Goal: Task Accomplishment & Management: Complete application form

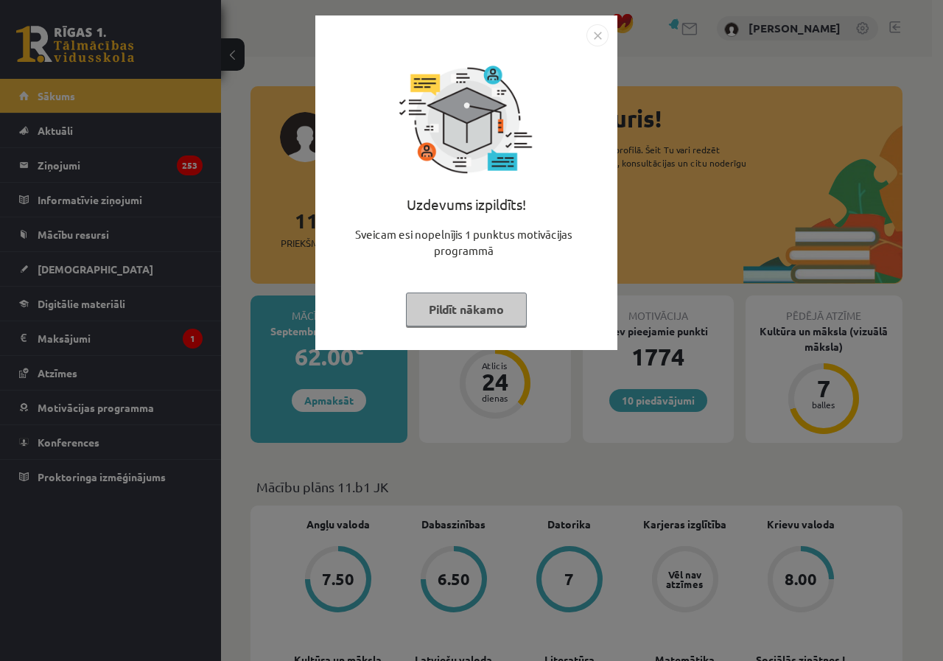
click at [466, 305] on button "Pildīt nākamo" at bounding box center [466, 309] width 121 height 34
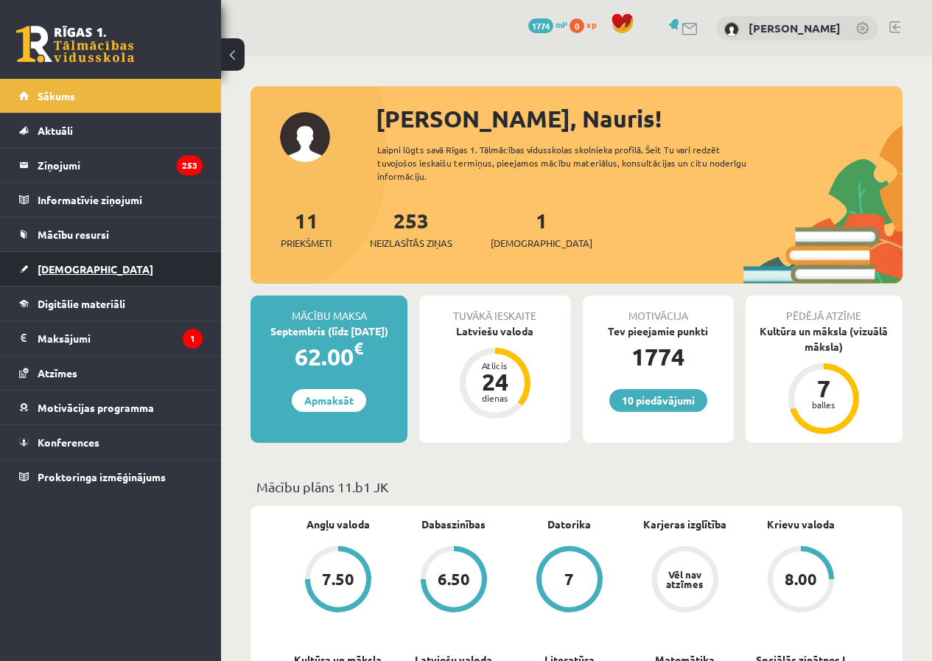
click at [110, 261] on link "[DEMOGRAPHIC_DATA]" at bounding box center [110, 269] width 183 height 34
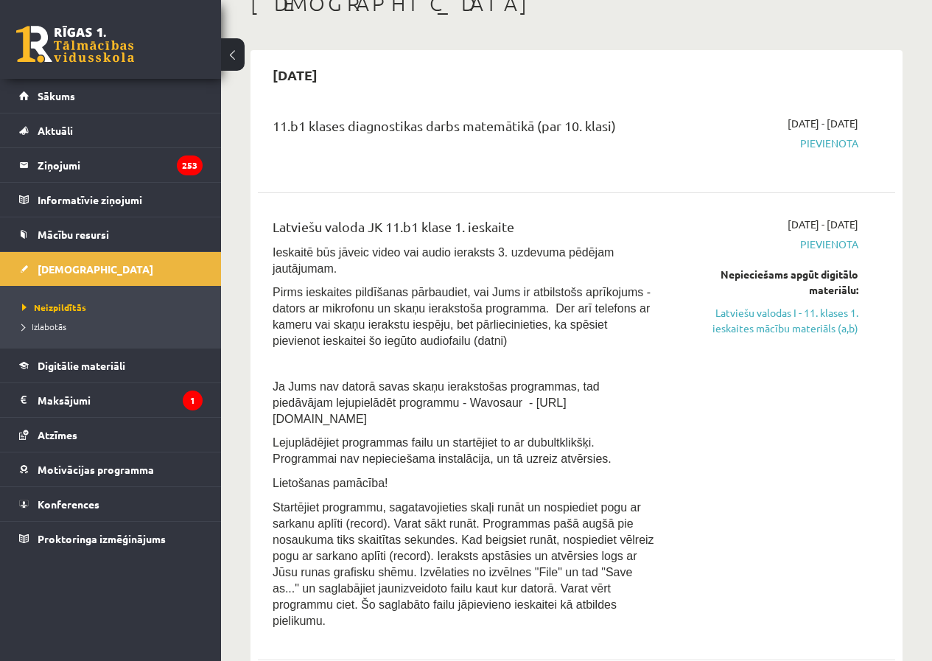
scroll to position [135, 0]
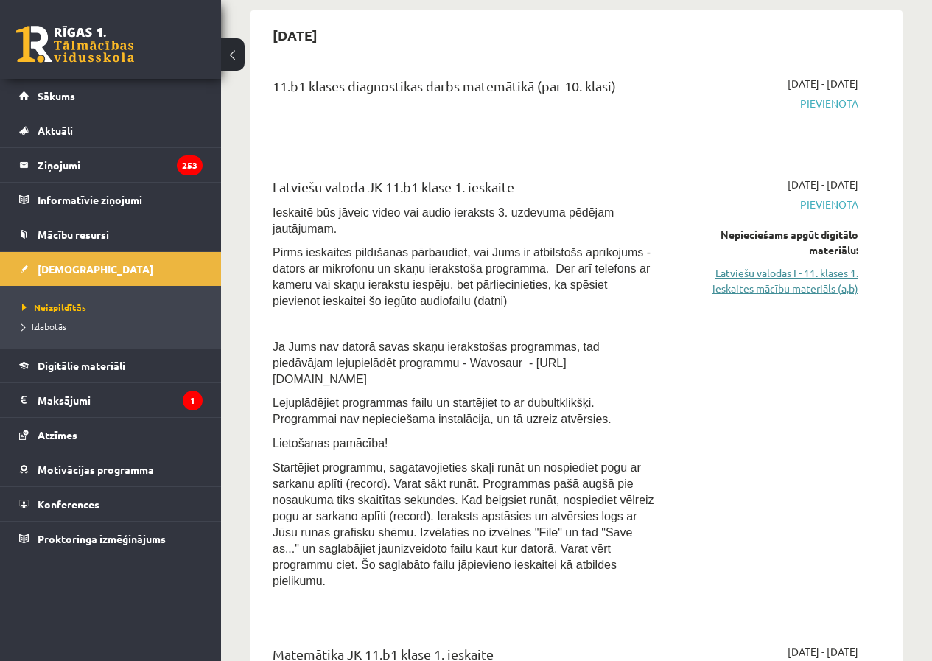
click at [824, 279] on link "Latviešu valodas I - 11. klases 1. ieskaites mācību materiāls (a,b)" at bounding box center [768, 280] width 180 height 31
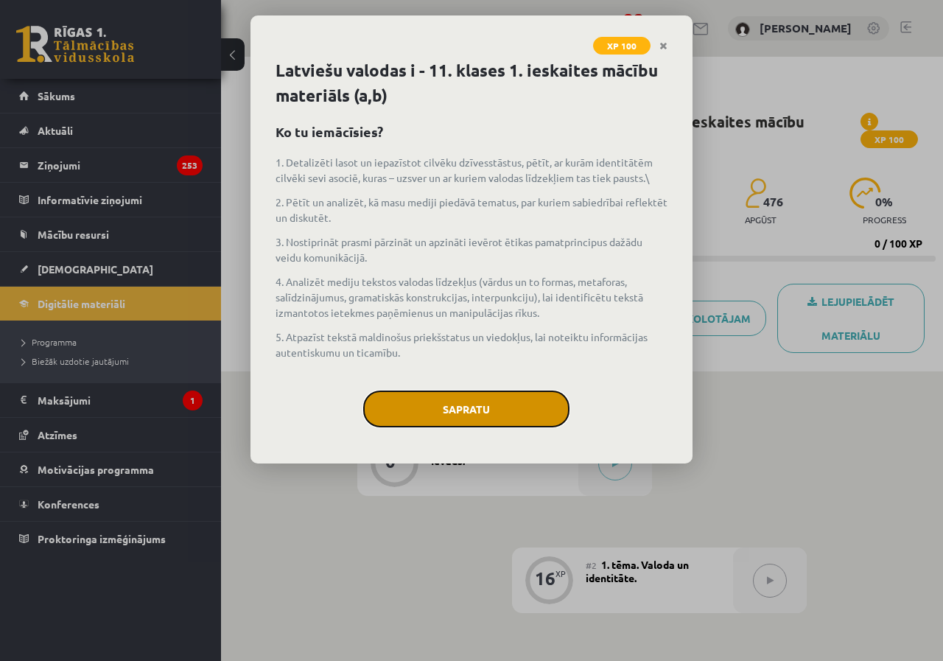
click at [532, 410] on button "Sapratu" at bounding box center [466, 408] width 206 height 37
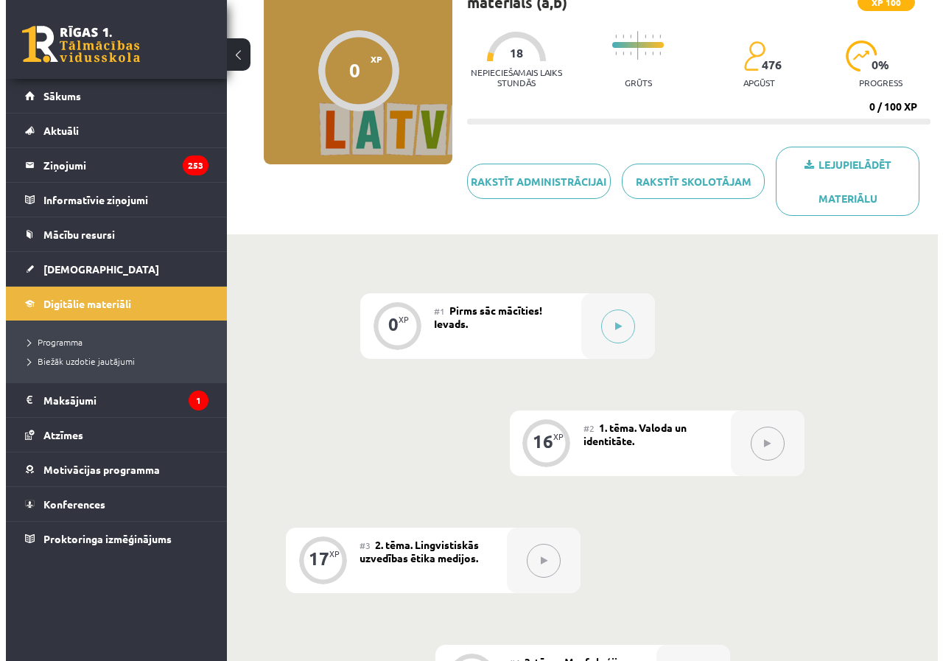
scroll to position [144, 0]
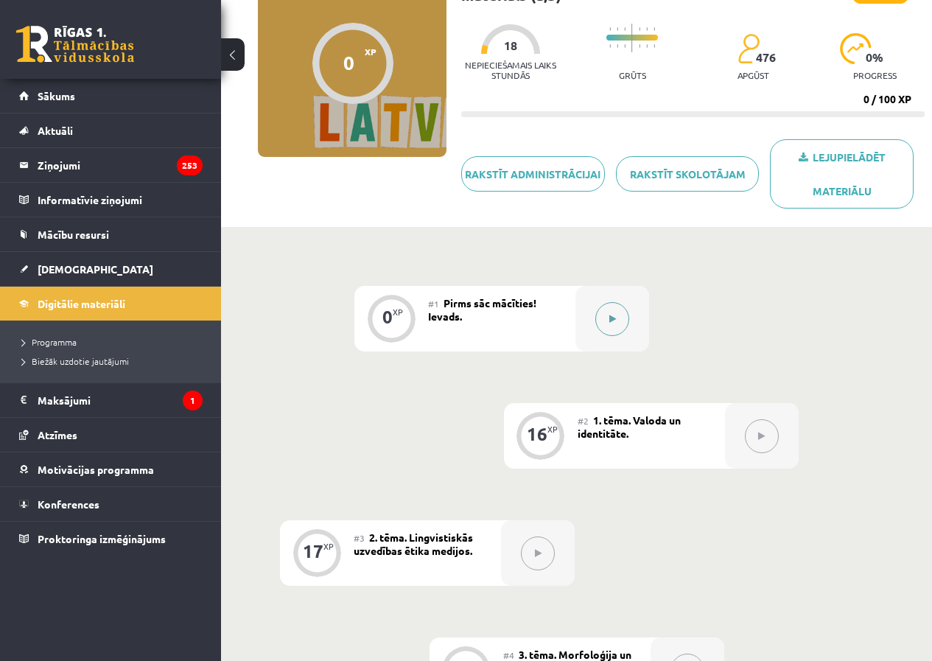
click at [607, 315] on button at bounding box center [612, 319] width 34 height 34
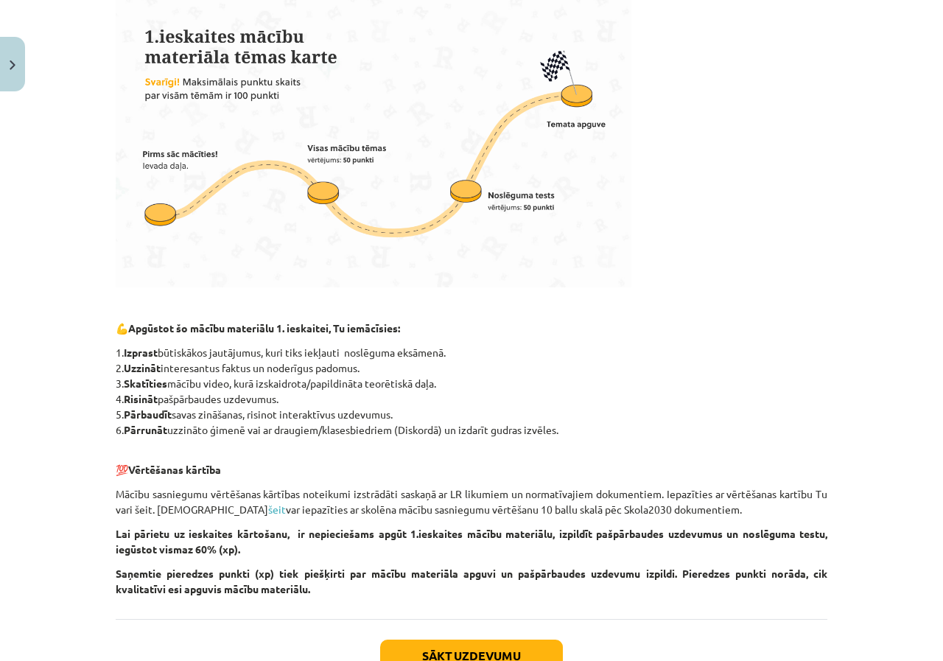
scroll to position [529, 0]
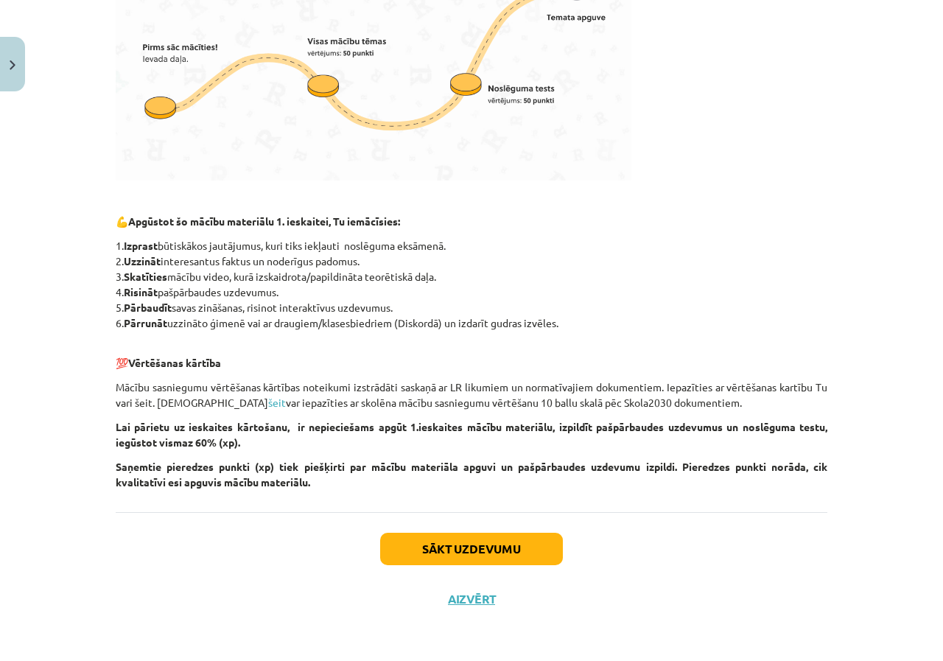
drag, startPoint x: 437, startPoint y: 368, endPoint x: 388, endPoint y: 529, distance: 167.8
click at [488, 536] on button "Sākt uzdevumu" at bounding box center [471, 549] width 183 height 32
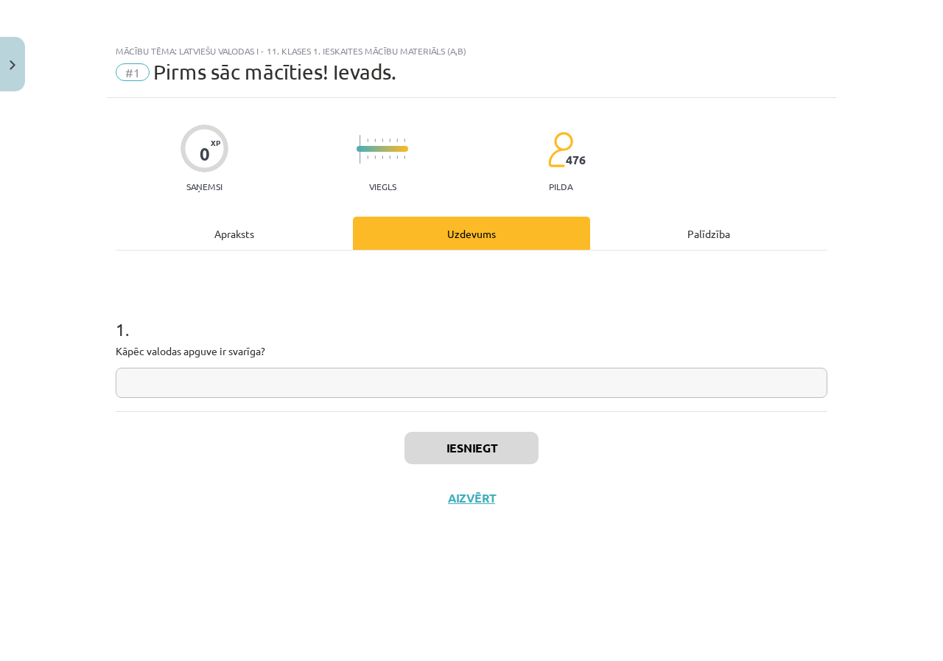
click at [341, 376] on input "text" at bounding box center [472, 383] width 712 height 30
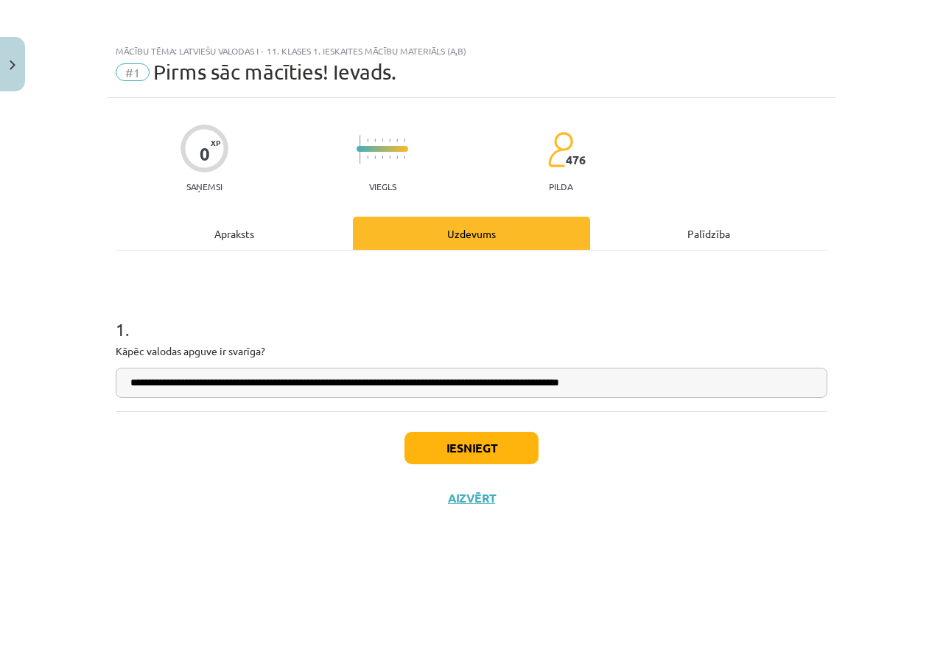
drag, startPoint x: 517, startPoint y: 387, endPoint x: 763, endPoint y: 399, distance: 246.4
click at [763, 399] on div "**********" at bounding box center [472, 330] width 712 height 161
click at [664, 382] on input "**********" at bounding box center [472, 383] width 712 height 30
type input "**********"
click at [523, 435] on button "Iesniegt" at bounding box center [471, 448] width 134 height 32
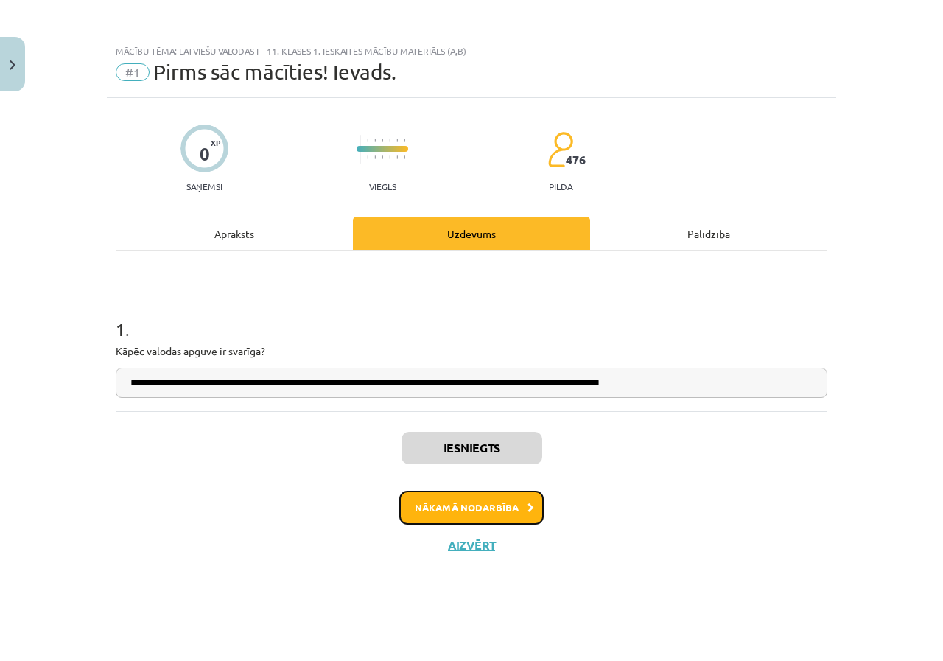
click at [486, 499] on button "Nākamā nodarbība" at bounding box center [471, 508] width 144 height 34
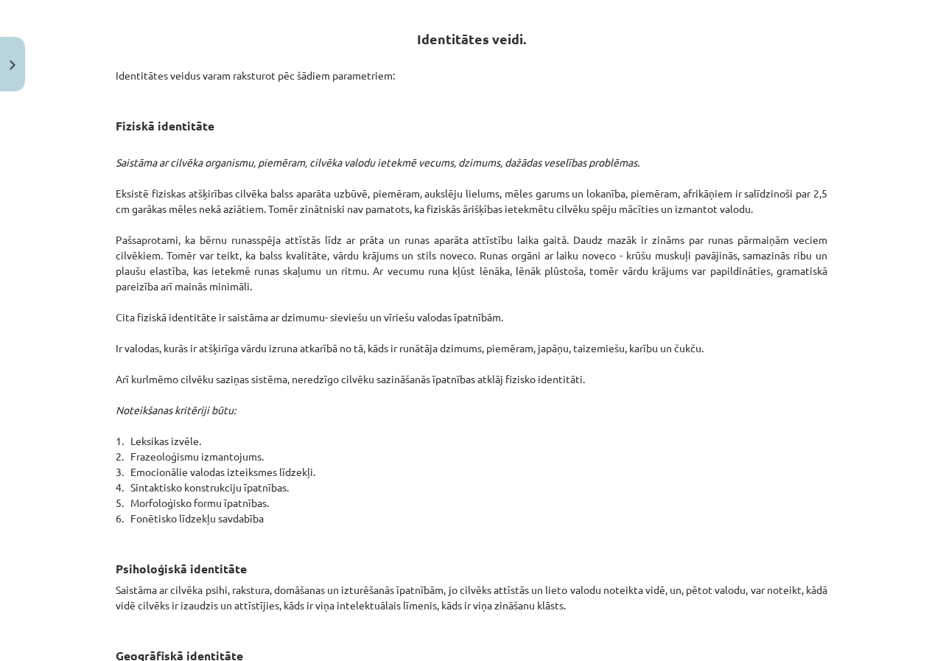
scroll to position [630, 0]
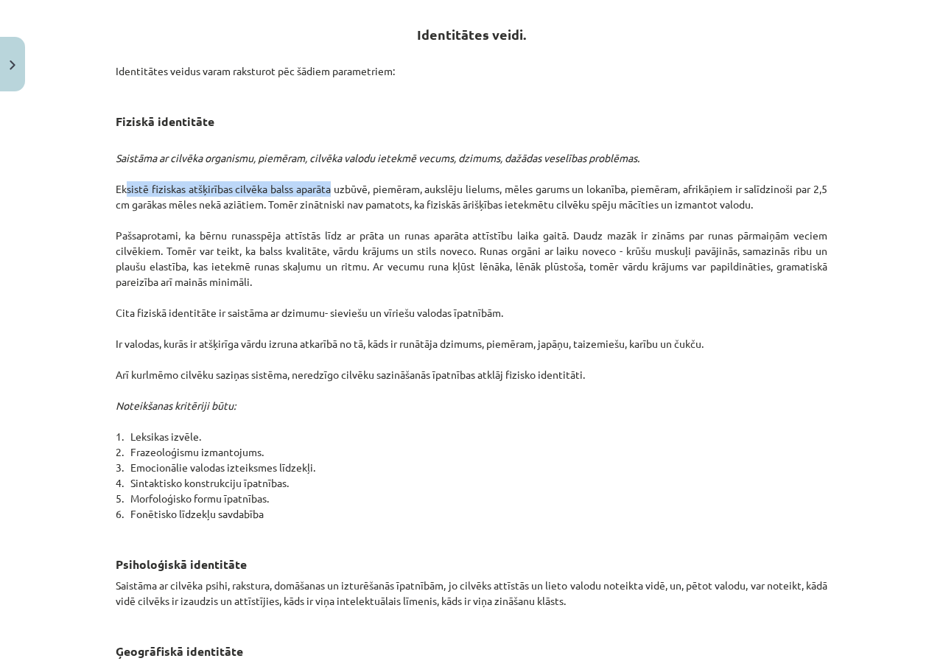
drag, startPoint x: 116, startPoint y: 186, endPoint x: 320, endPoint y: 192, distance: 204.2
click at [320, 192] on p "Saistāma ar cilvēka organismu, piemēram, cilvēka valodu ietekmē vecums, dzimums…" at bounding box center [472, 336] width 712 height 402
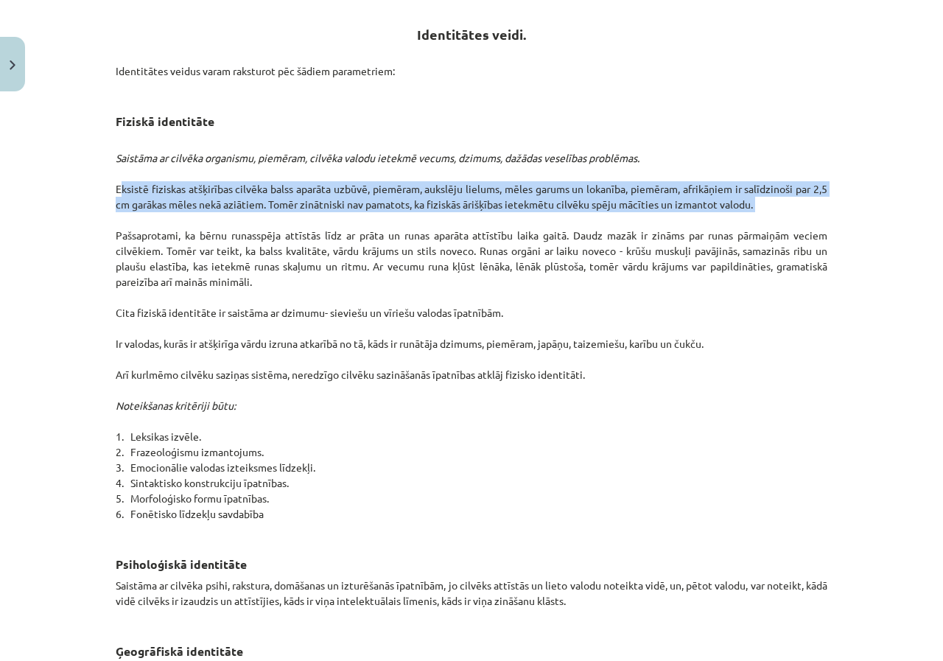
drag, startPoint x: 112, startPoint y: 186, endPoint x: 750, endPoint y: 213, distance: 638.6
click at [750, 213] on p "Saistāma ar cilvēka organismu, piemēram, cilvēka valodu ietekmē vecums, dzimums…" at bounding box center [472, 336] width 712 height 402
click at [762, 183] on p "Saistāma ar cilvēka organismu, piemēram, cilvēka valodu ietekmē vecums, dzimums…" at bounding box center [472, 336] width 712 height 402
click at [654, 193] on p "Saistāma ar cilvēka organismu, piemēram, cilvēka valodu ietekmē vecums, dzimums…" at bounding box center [472, 336] width 712 height 402
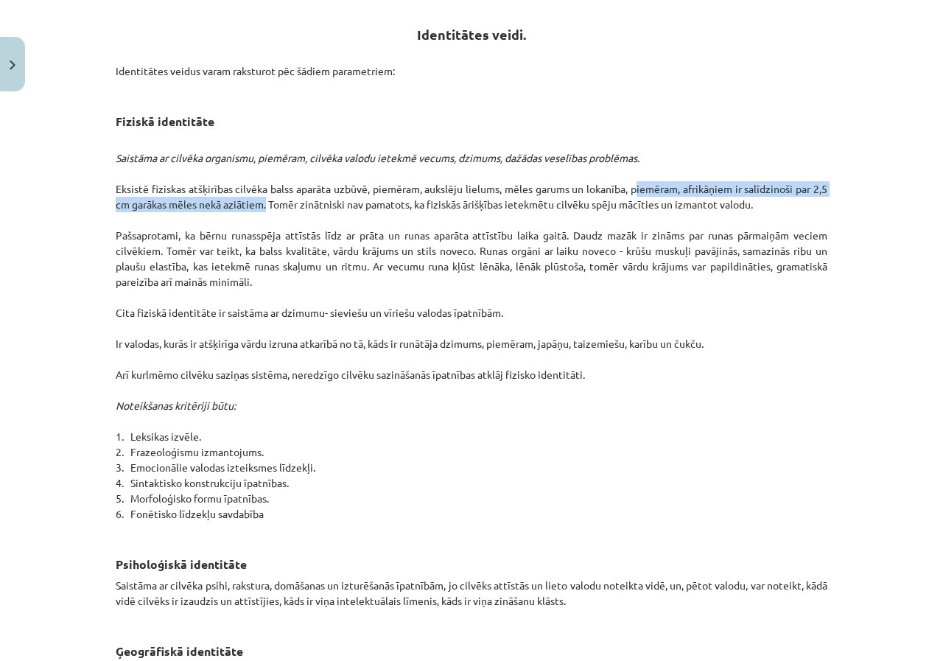
drag, startPoint x: 625, startPoint y: 189, endPoint x: 257, endPoint y: 209, distance: 368.9
click at [257, 209] on p "Saistāma ar cilvēka organismu, piemēram, cilvēka valodu ietekmē vecums, dzimums…" at bounding box center [472, 336] width 712 height 402
copy p "piemēram, afrikāņiem ir salīdzinoši par 2,5 cm garākas mēles nekā aziātiem"
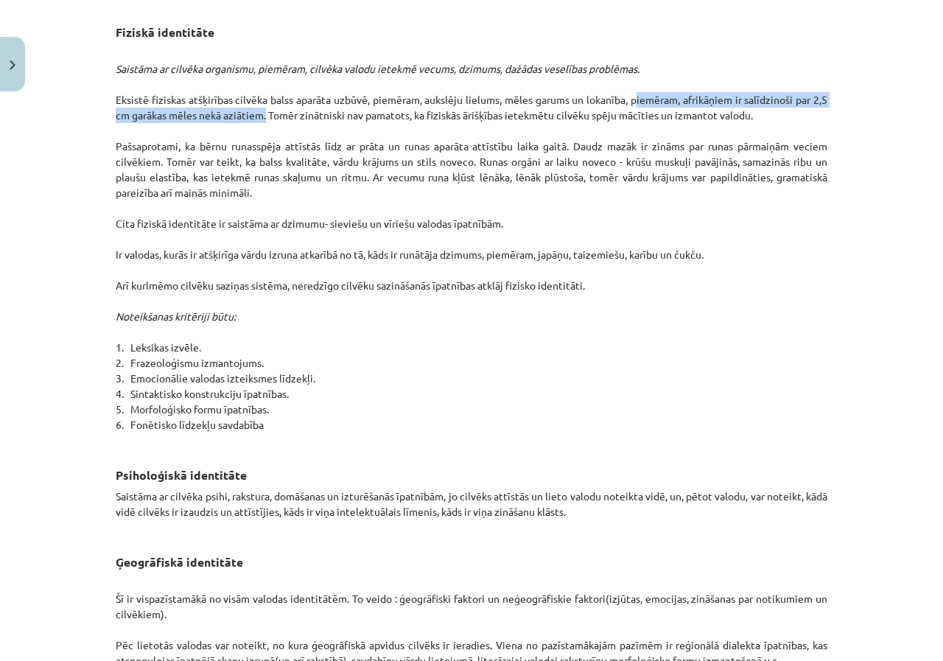
scroll to position [736, 0]
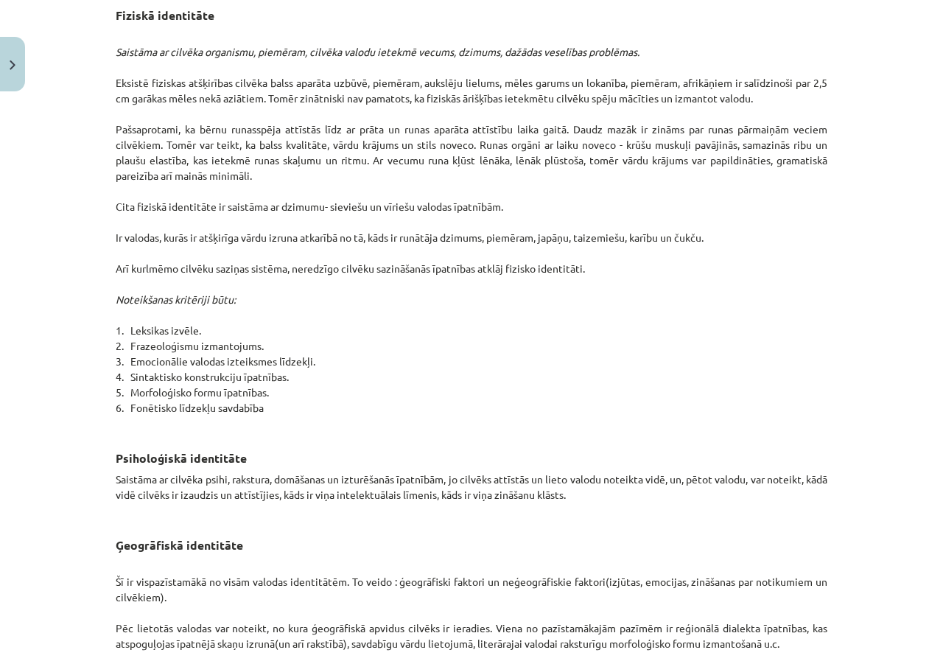
click at [290, 178] on p "Saistāma ar cilvēka organismu, piemēram, cilvēka valodu ietekmē vecums, dzimums…" at bounding box center [472, 230] width 712 height 402
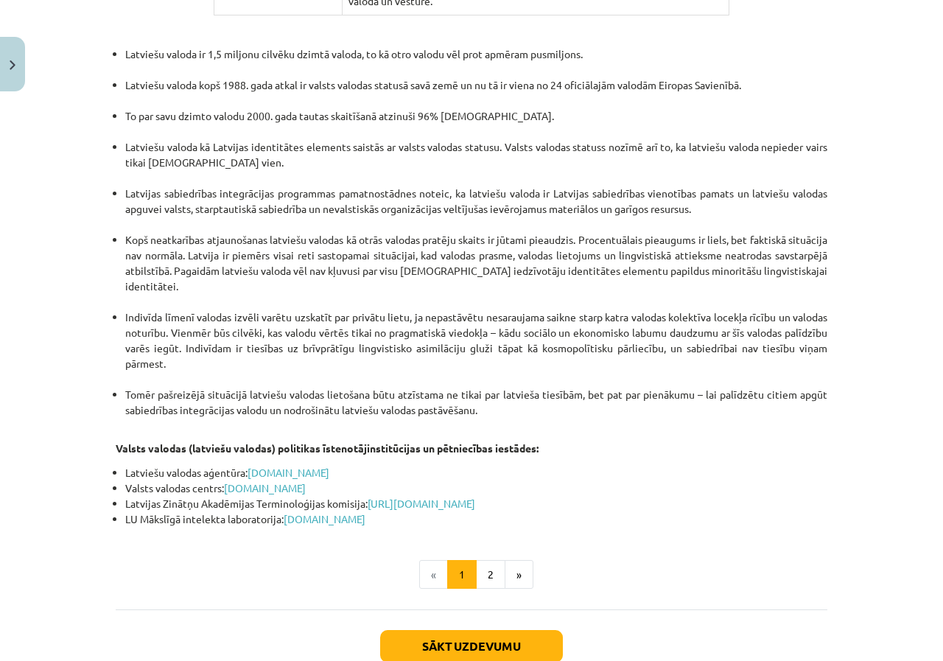
scroll to position [2981, 0]
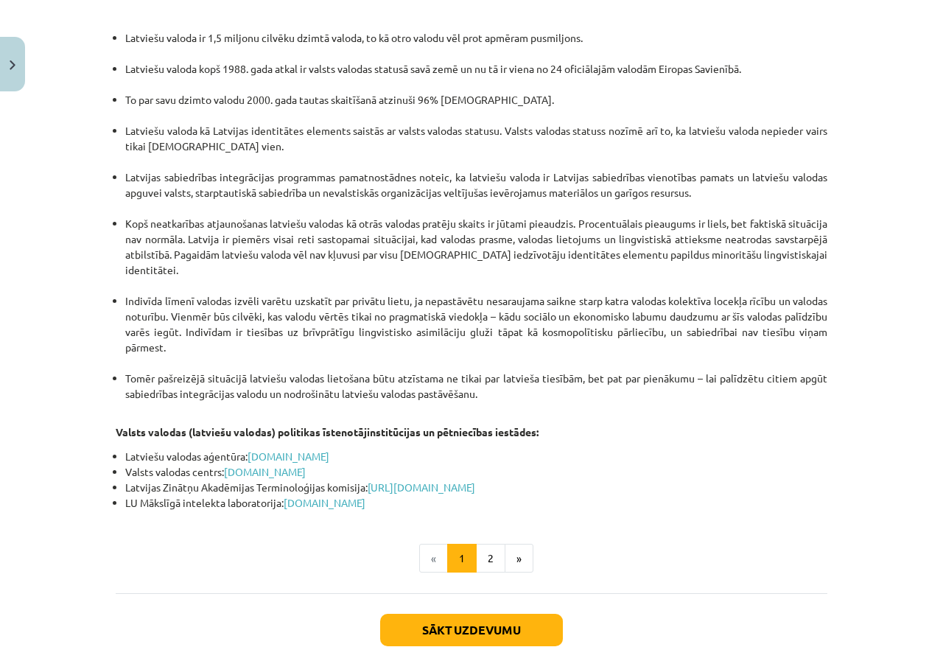
drag, startPoint x: 776, startPoint y: 309, endPoint x: 771, endPoint y: 343, distance: 34.2
click at [489, 544] on button "2" at bounding box center [490, 558] width 29 height 29
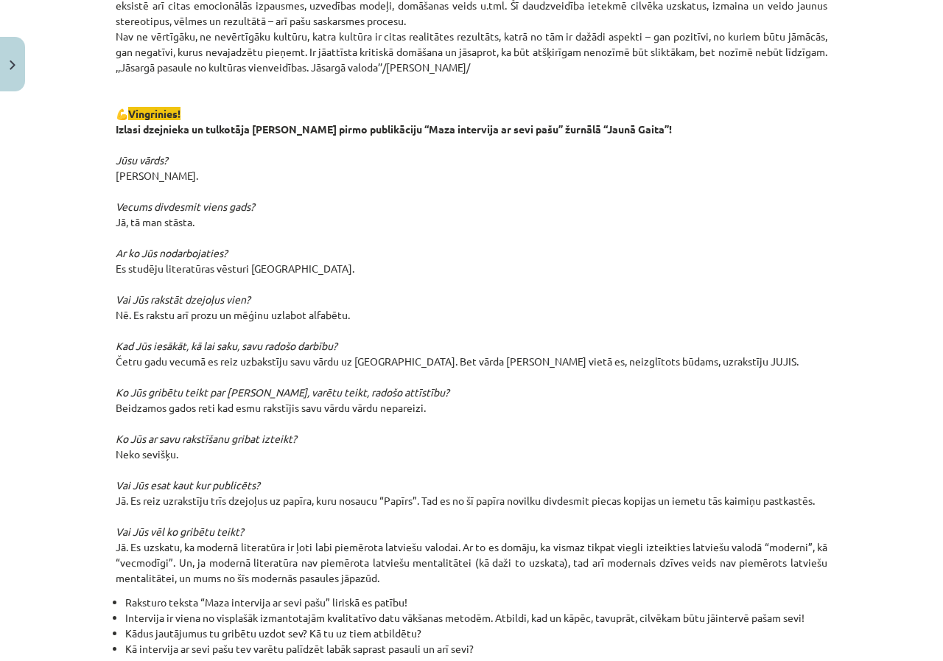
scroll to position [281, 0]
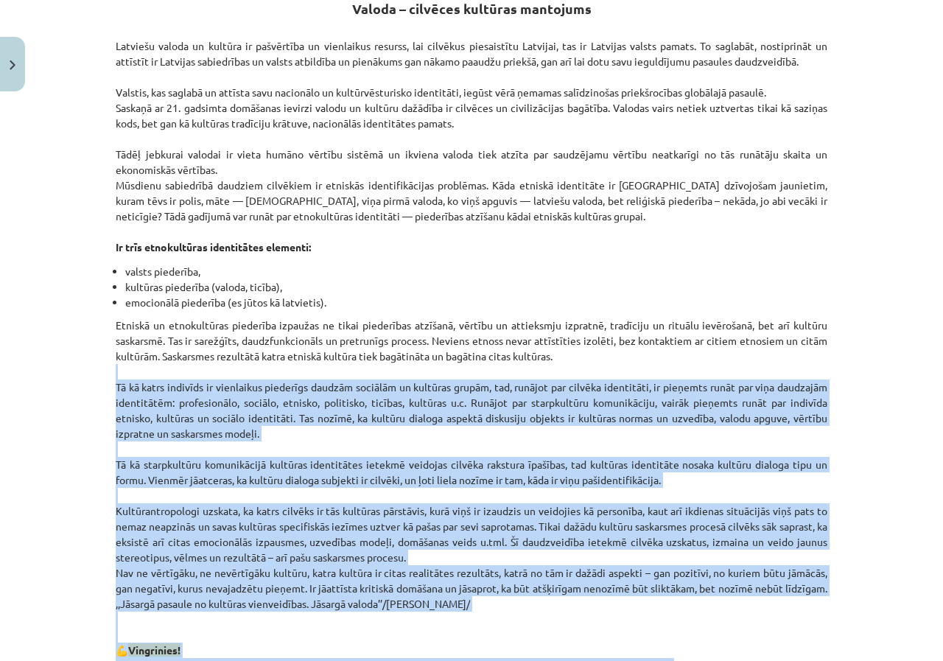
drag, startPoint x: 942, startPoint y: 181, endPoint x: 417, endPoint y: 378, distance: 560.9
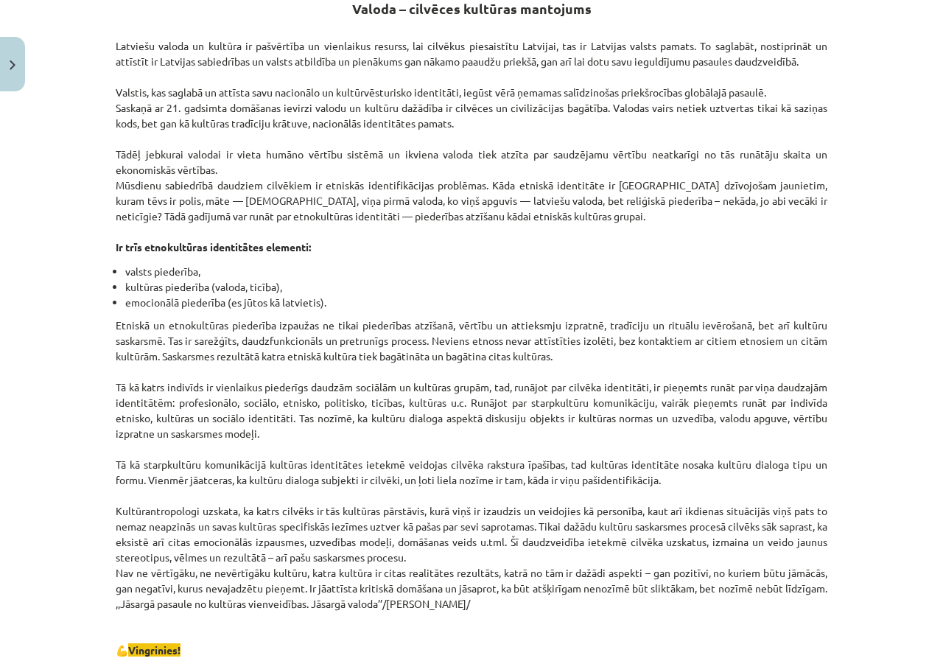
click at [517, 279] on li "kultūras piederība (valoda, ticība)," at bounding box center [476, 286] width 702 height 15
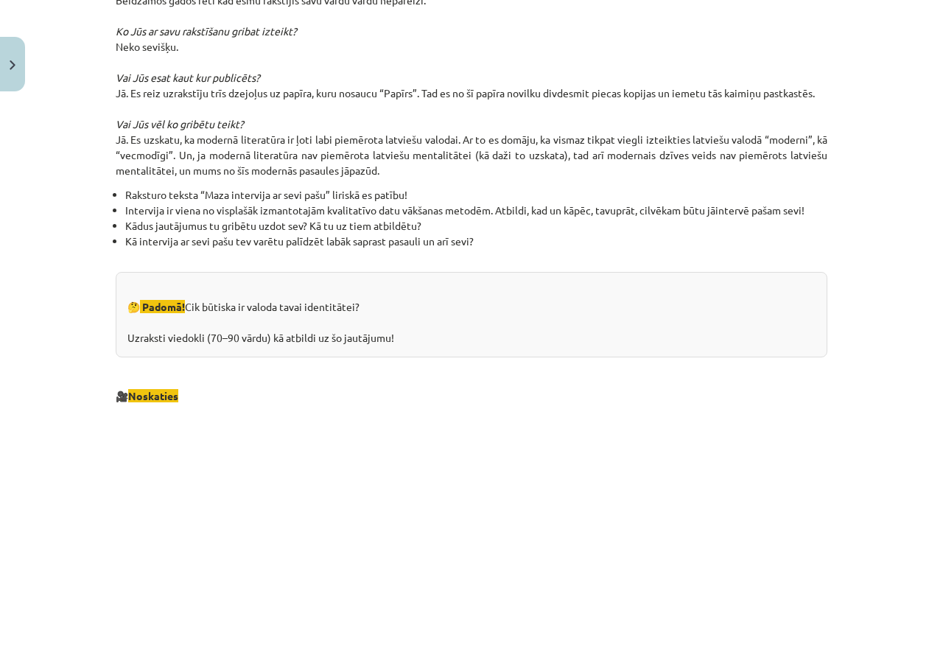
scroll to position [1240, 0]
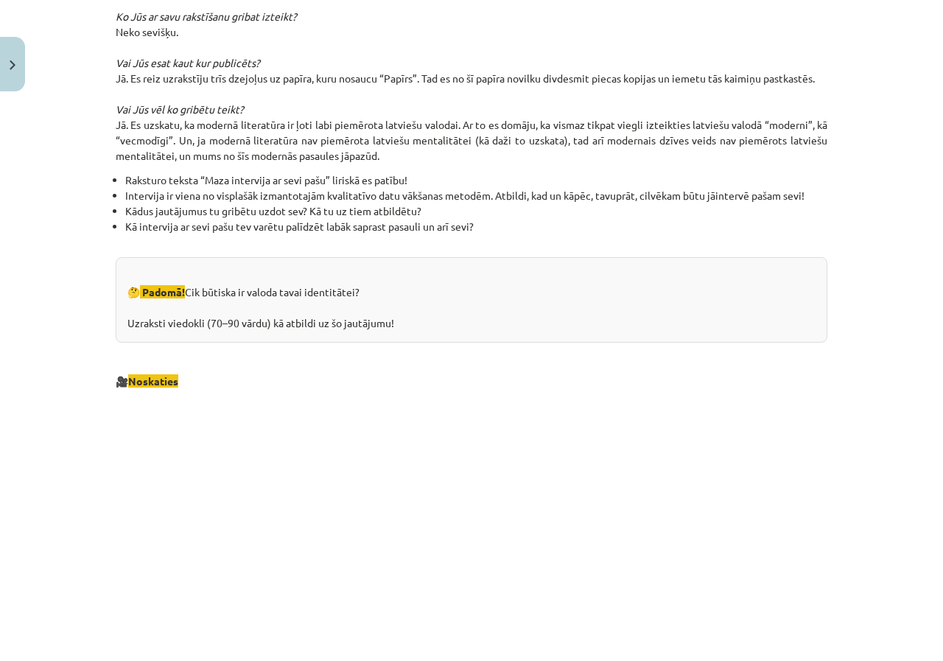
click at [302, 343] on p "🎥 Noskaties" at bounding box center [472, 366] width 712 height 46
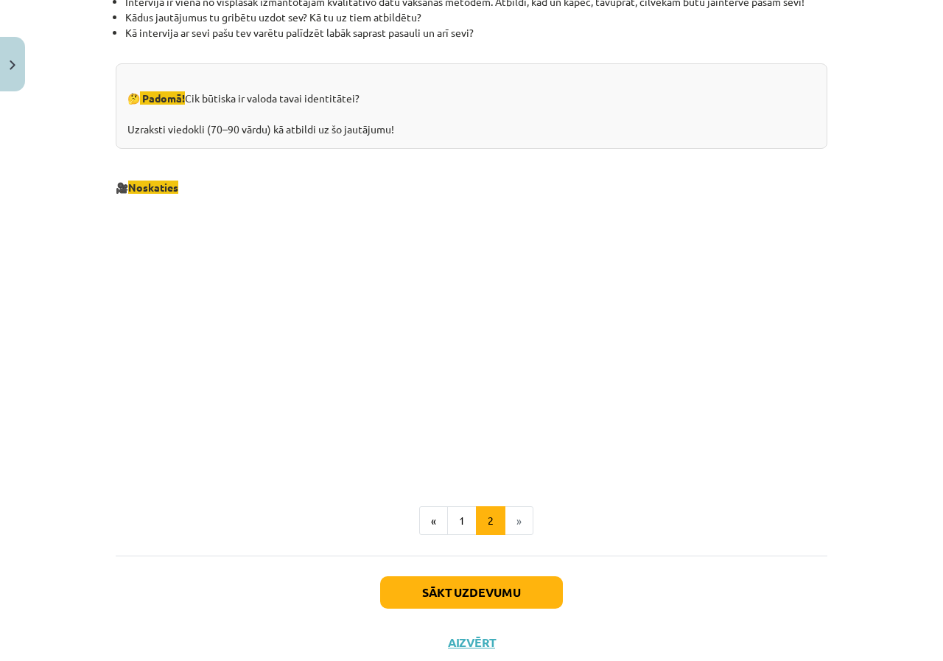
scroll to position [1478, 0]
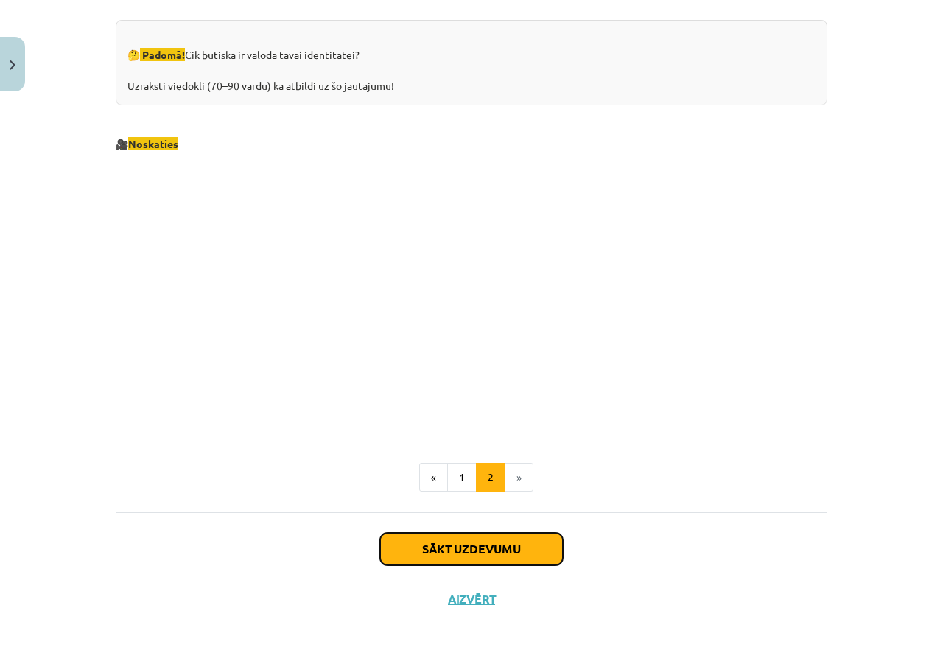
click at [493, 536] on button "Sākt uzdevumu" at bounding box center [471, 549] width 183 height 32
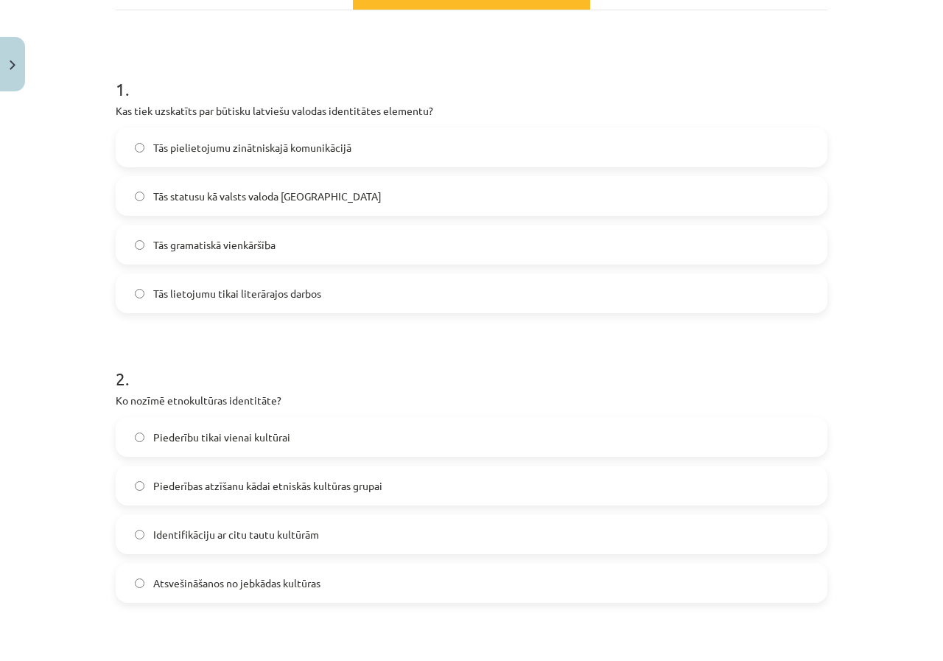
scroll to position [256, 0]
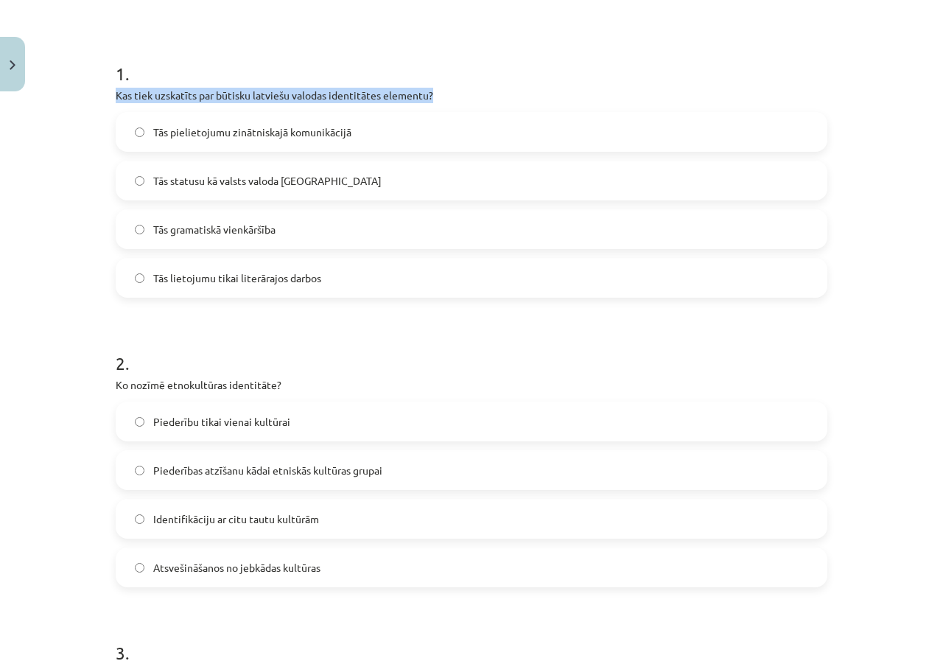
drag, startPoint x: 112, startPoint y: 92, endPoint x: 444, endPoint y: 89, distance: 332.3
click at [444, 89] on p "Kas tiek uzskatīts par būtisku latviešu valodas identitātes elementu?" at bounding box center [472, 95] width 712 height 15
copy p "Kas tiek uzskatīts par būtisku latviešu valodas identitātes elementu?"
drag, startPoint x: 81, startPoint y: 95, endPoint x: 91, endPoint y: 92, distance: 10.0
click at [83, 94] on div "Mācību tēma: Latviešu valodas i - 11. klases 1. ieskaites mācību materiāls (a,b…" at bounding box center [471, 330] width 943 height 661
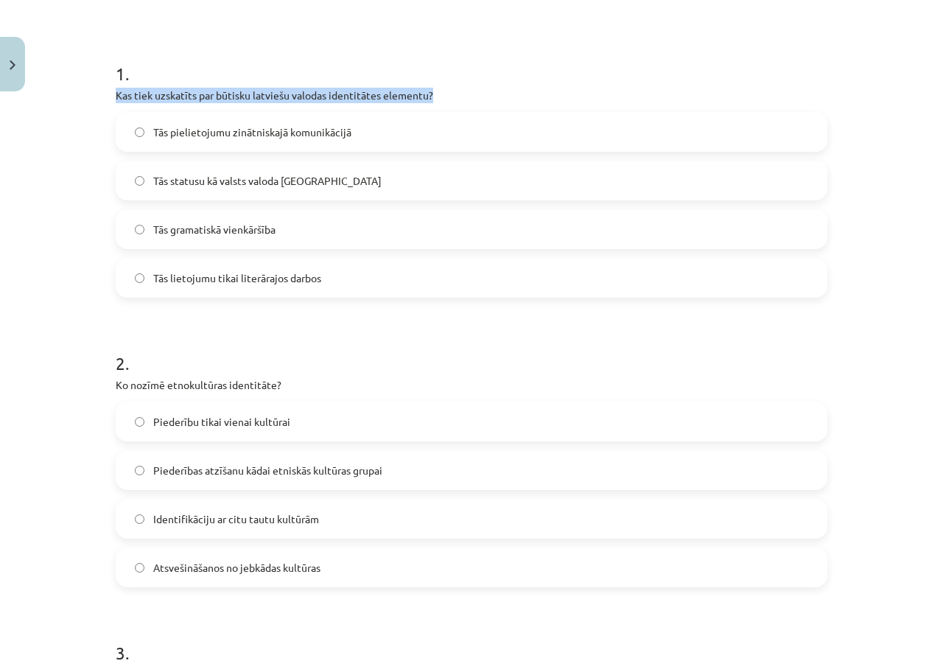
click at [116, 89] on p "Kas tiek uzskatīts par būtisku latviešu valodas identitātes elementu?" at bounding box center [472, 95] width 712 height 15
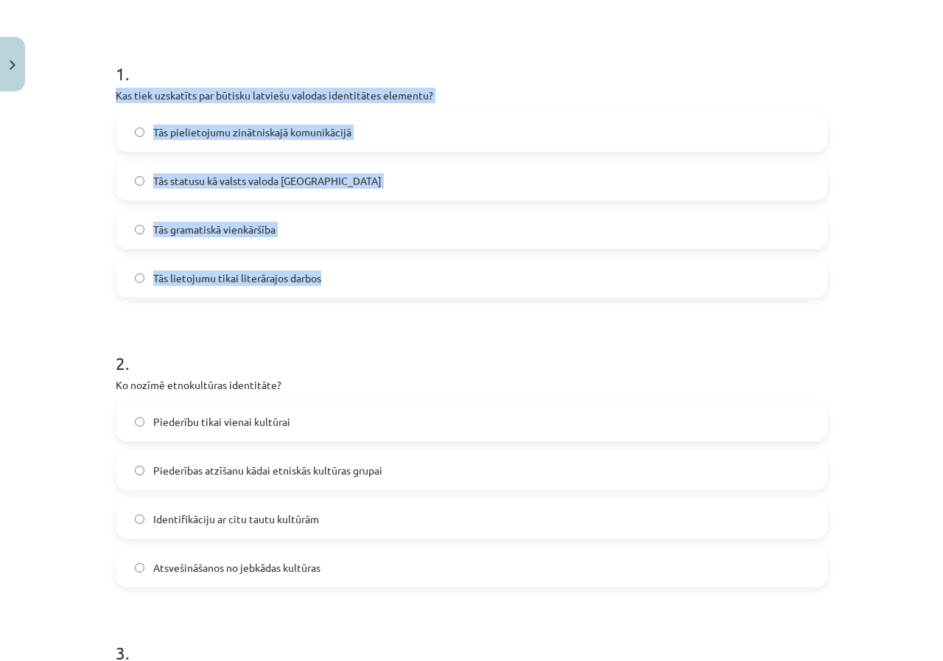
drag, startPoint x: 110, startPoint y: 92, endPoint x: 398, endPoint y: 281, distance: 344.3
click at [398, 281] on div "1 . Kas tiek uzskatīts par būtisku latviešu valodas identitātes elementu? Tās p…" at bounding box center [472, 168] width 712 height 260
copy div "Kas tiek uzskatīts par būtisku latviešu valodas identitātes elementu? Tās pieli…"
click at [301, 184] on span "Tās statusu kā valsts valoda Latvijā" at bounding box center [267, 180] width 228 height 15
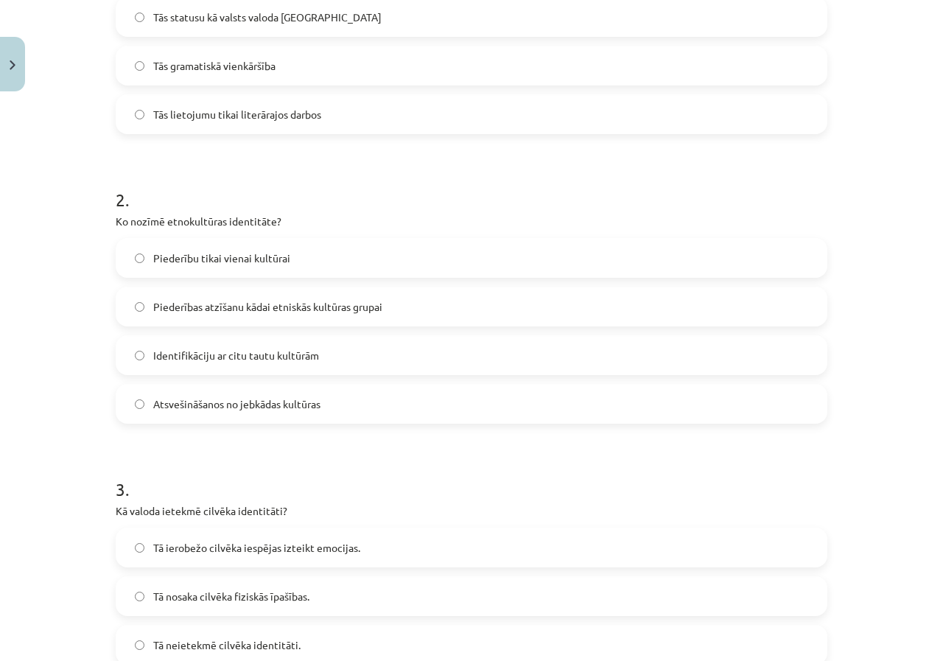
scroll to position [474, 0]
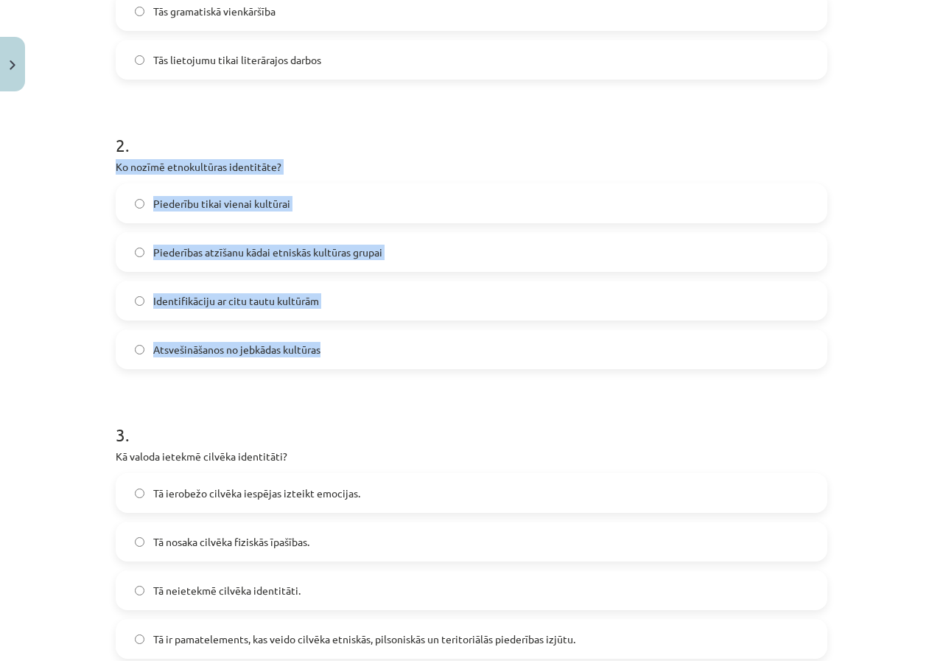
drag, startPoint x: 109, startPoint y: 161, endPoint x: 416, endPoint y: 351, distance: 360.2
click at [416, 351] on div "16 XP Saņemsi Grūts 476 pilda Apraksts Uzdevums Palīdzība 1 . Kas tiek uzskatīt…" at bounding box center [471, 498] width 729 height 1748
copy div "Ko nozīmē etnokultūras identitāte? Piederību tikai vienai kultūrai Piederības a…"
click at [236, 254] on span "Piederības atzīšanu kādai etniskās kultūras grupai" at bounding box center [267, 252] width 229 height 15
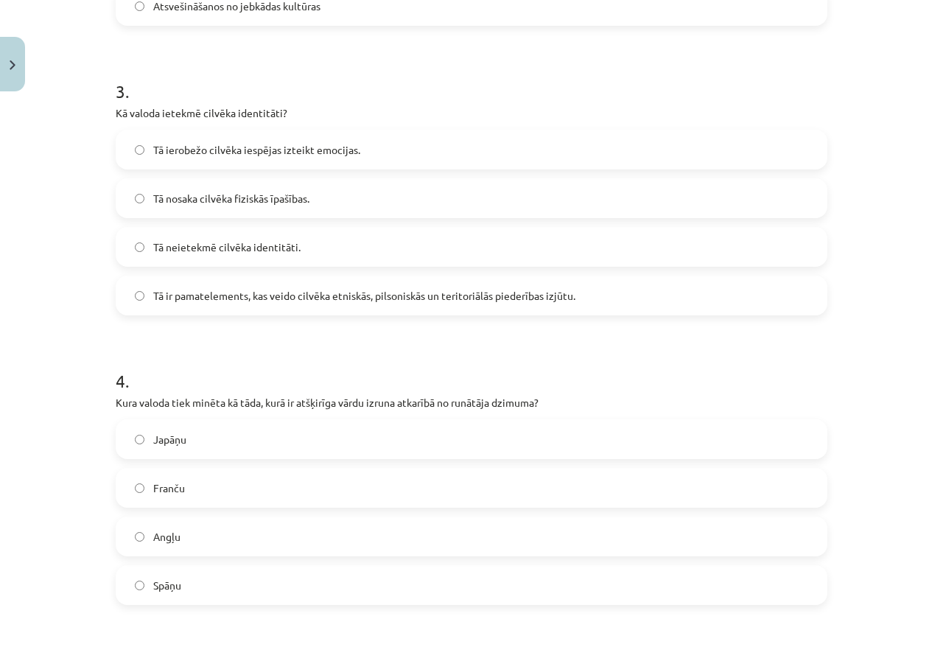
scroll to position [830, 0]
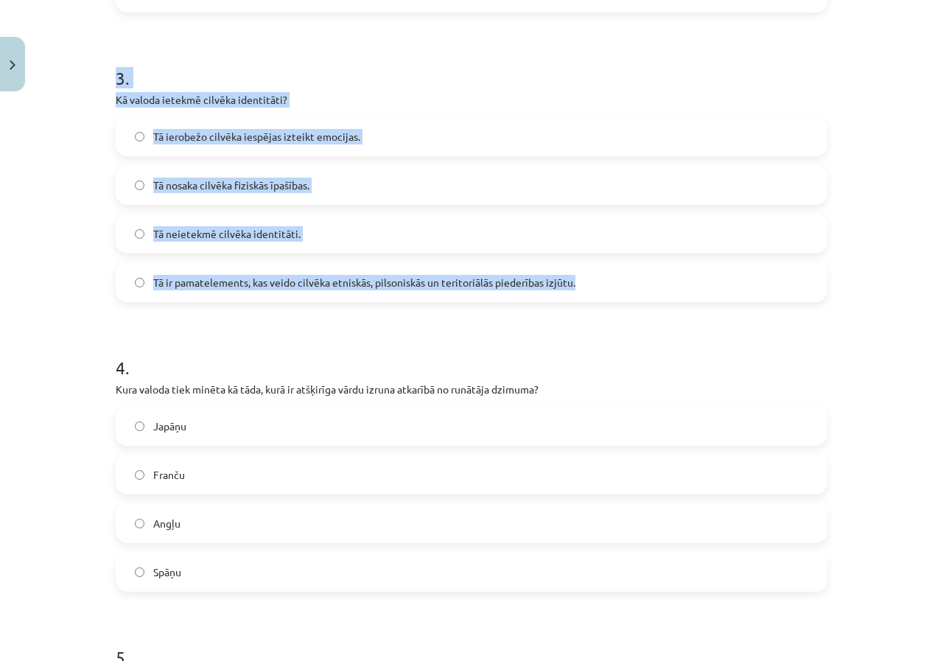
drag, startPoint x: 106, startPoint y: 71, endPoint x: 598, endPoint y: 290, distance: 538.3
click at [598, 290] on div "16 XP Saņemsi Grūts 476 pilda Apraksts Uzdevums Palīdzība 1 . Kas tiek uzskatīt…" at bounding box center [471, 142] width 729 height 1748
click at [684, 272] on label "Tā ir pamatelements, kas veido cilvēka etniskās, pilsoniskās un teritoriālās pi…" at bounding box center [471, 282] width 709 height 37
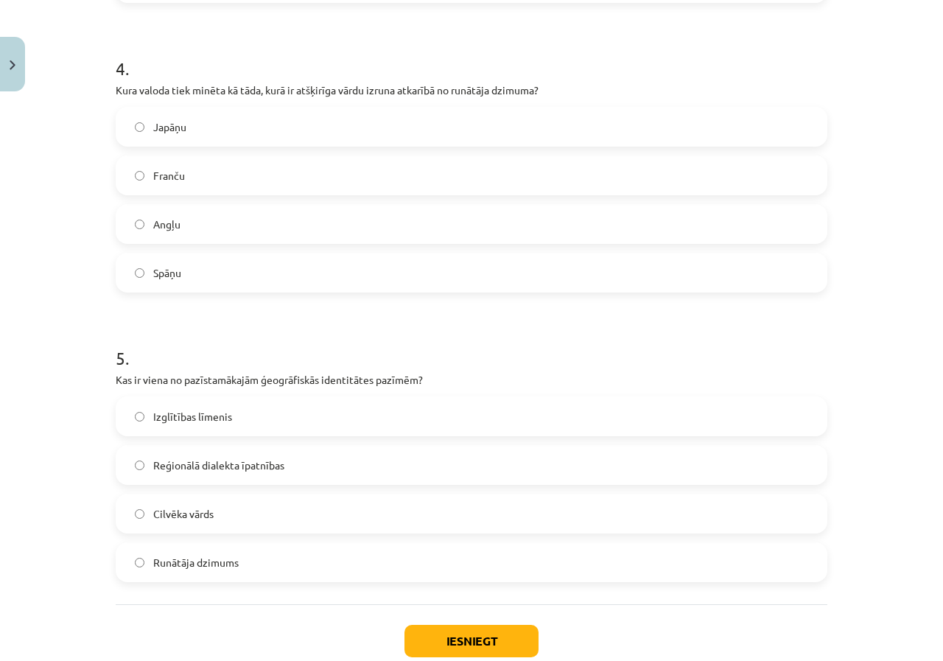
scroll to position [1127, 0]
click at [160, 234] on label "Angļu" at bounding box center [471, 226] width 709 height 37
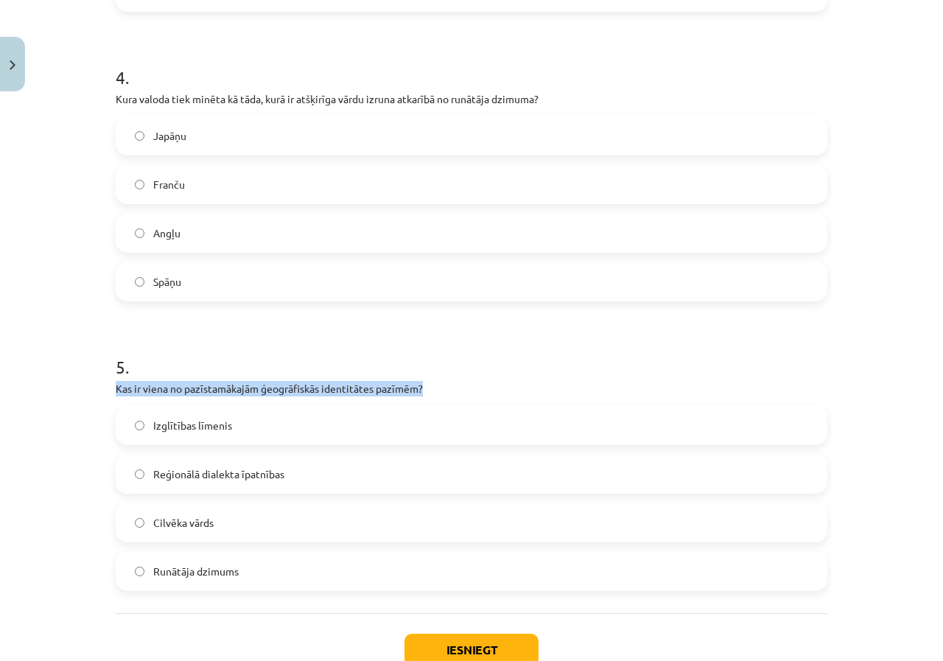
drag, startPoint x: 812, startPoint y: 392, endPoint x: 768, endPoint y: 371, distance: 48.8
click at [768, 371] on div "5 . Kas ir viena no pazīstamākajām ģeogrāfiskās identitātes pazīmēm? Izglītības…" at bounding box center [472, 461] width 712 height 260
click at [768, 371] on h1 "5 ." at bounding box center [472, 354] width 712 height 46
click at [329, 384] on p "Kas ir viena no pazīstamākajām ģeogrāfiskās identitātes pazīmēm?" at bounding box center [472, 388] width 712 height 15
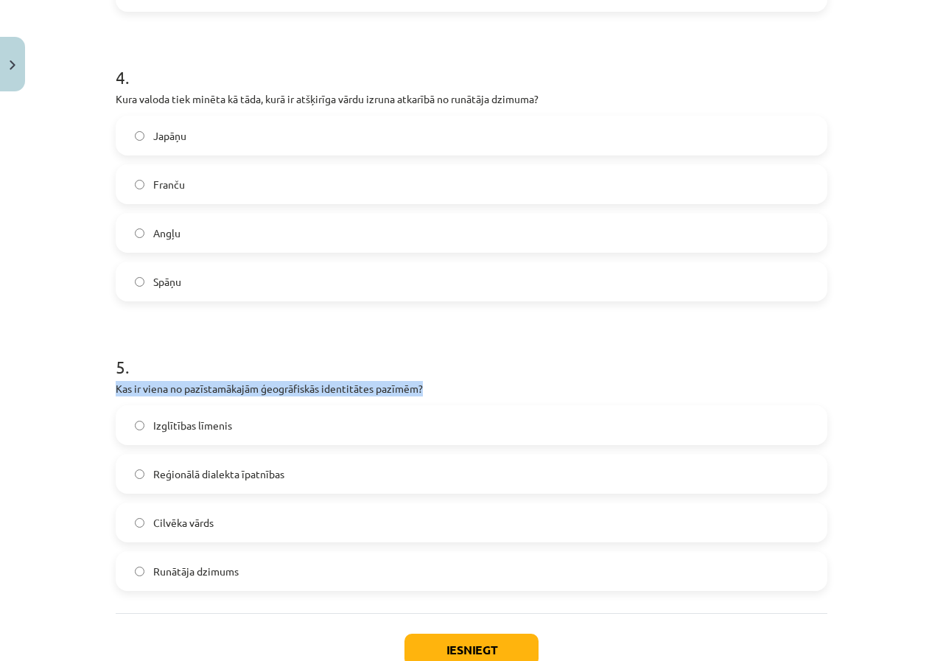
click at [329, 384] on p "Kas ir viena no pazīstamākajām ģeogrāfiskās identitātes pazīmēm?" at bounding box center [472, 388] width 712 height 15
copy div "Kas ir viena no pazīstamākajām ģeogrāfiskās identitātes pazīmēm?"
click at [262, 472] on span "Reģionālā dialekta īpatnības" at bounding box center [218, 473] width 131 height 15
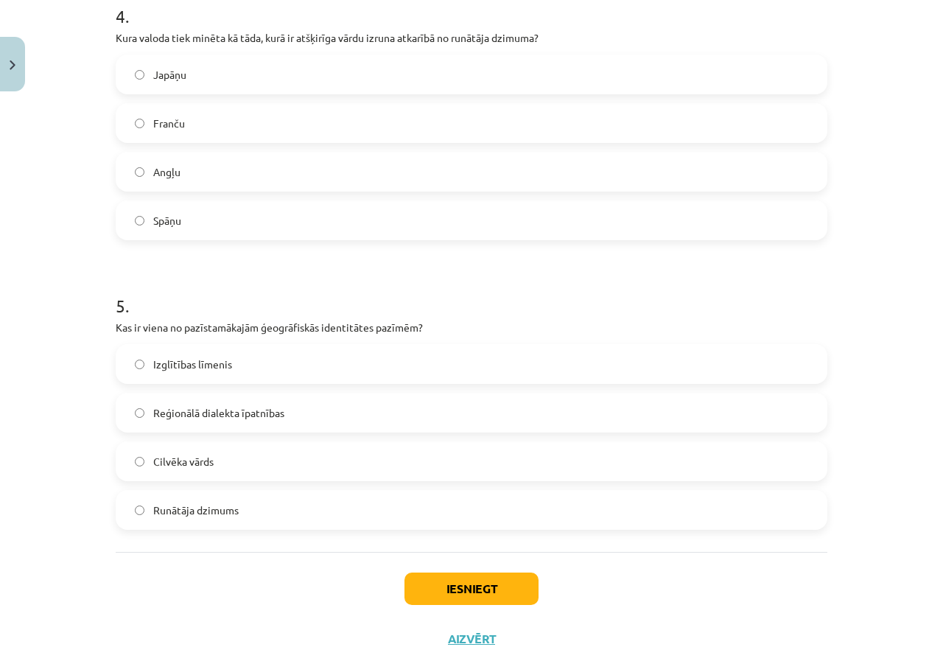
scroll to position [1221, 0]
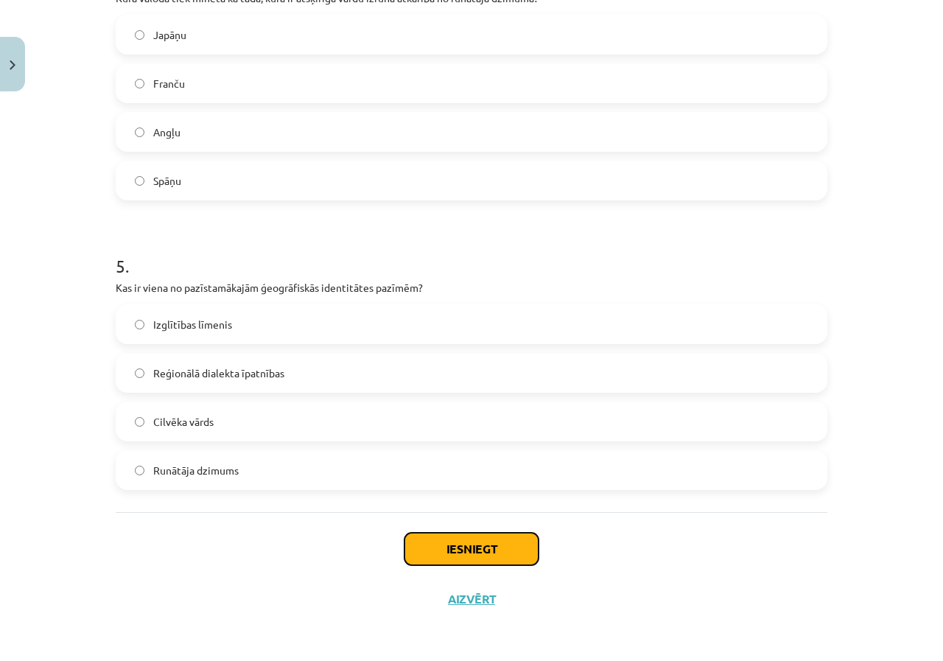
click at [458, 553] on button "Iesniegt" at bounding box center [471, 549] width 134 height 32
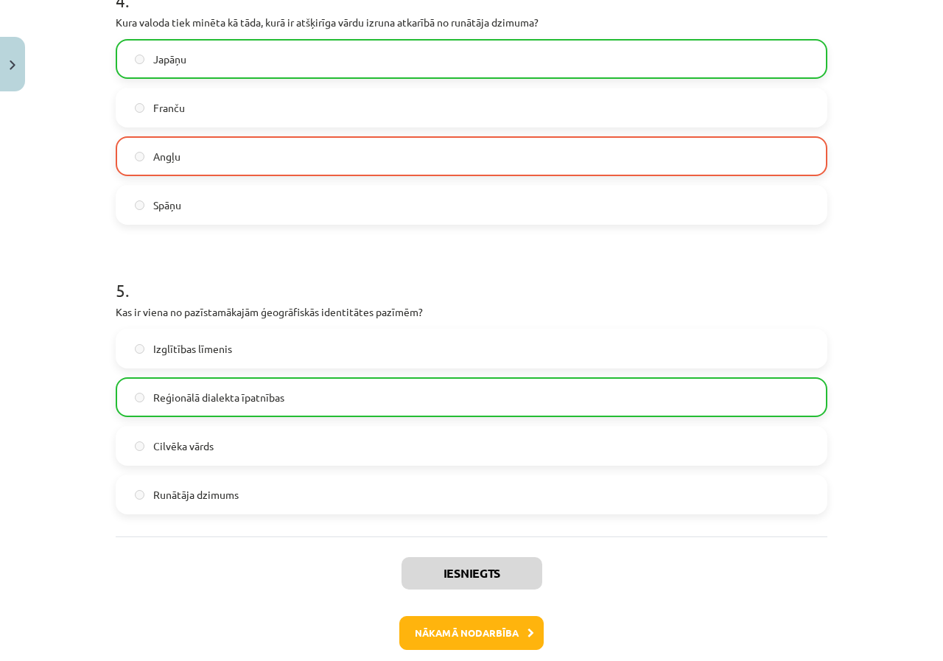
scroll to position [1269, 0]
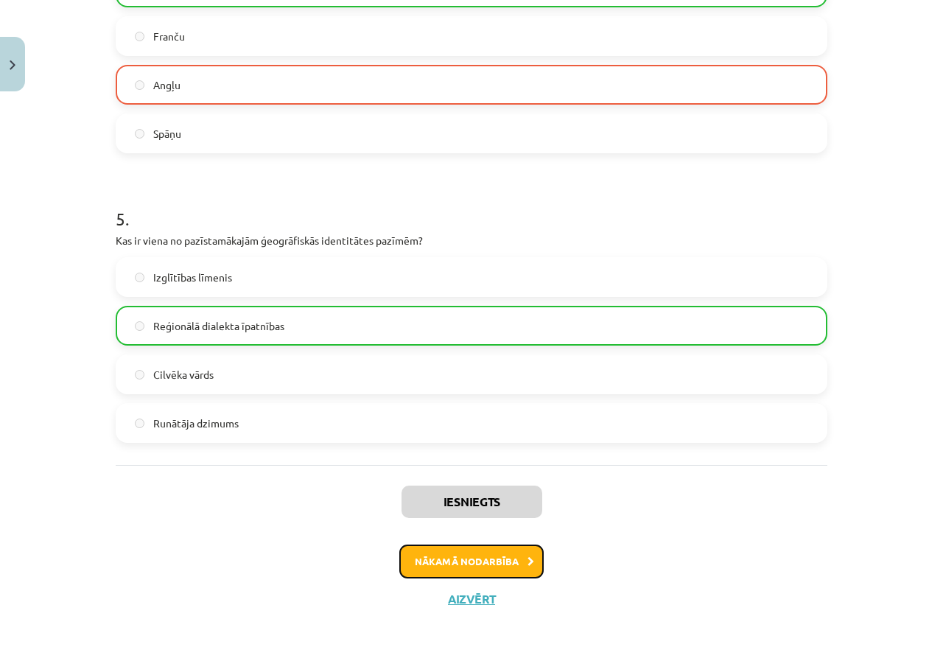
click at [511, 553] on button "Nākamā nodarbība" at bounding box center [471, 561] width 144 height 34
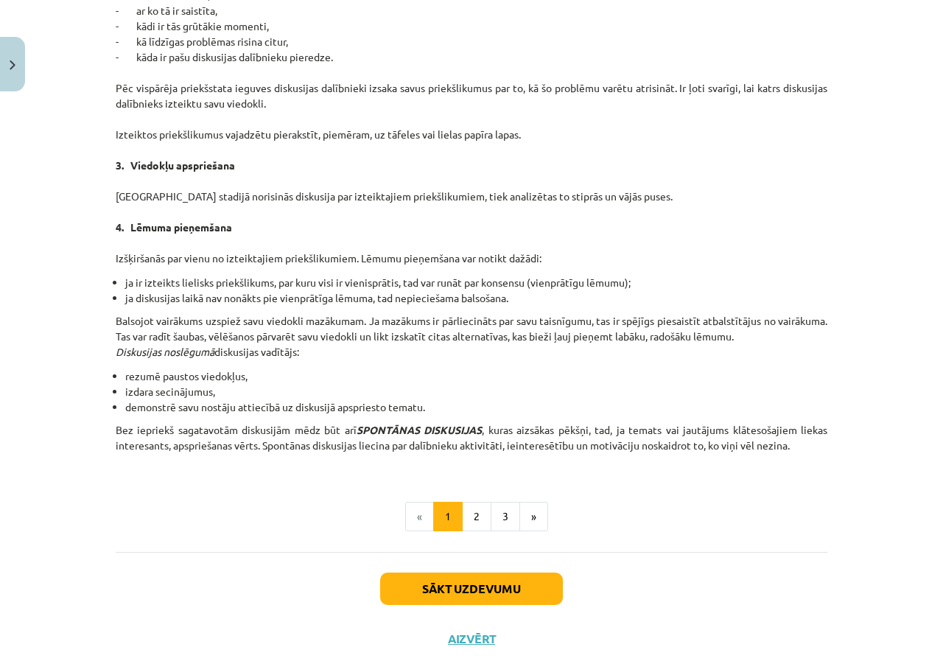
scroll to position [1213, 0]
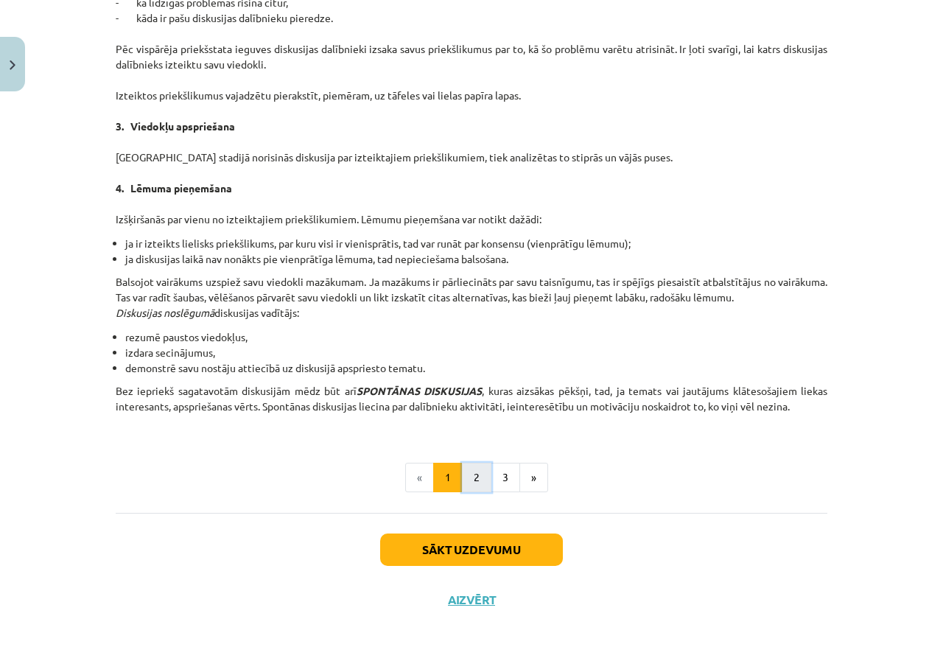
click at [466, 480] on button "2" at bounding box center [476, 477] width 29 height 29
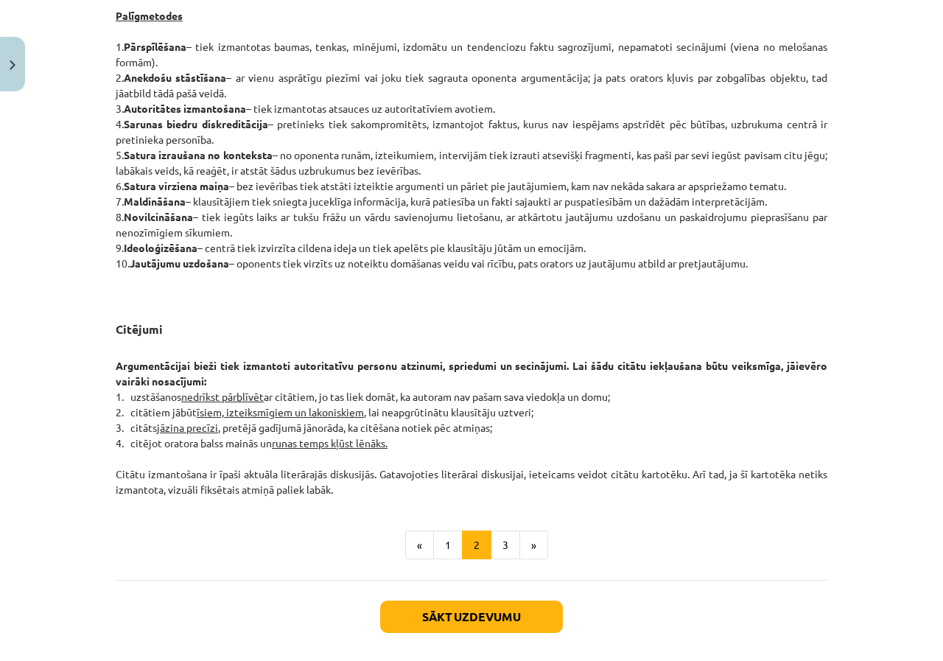
scroll to position [1063, 0]
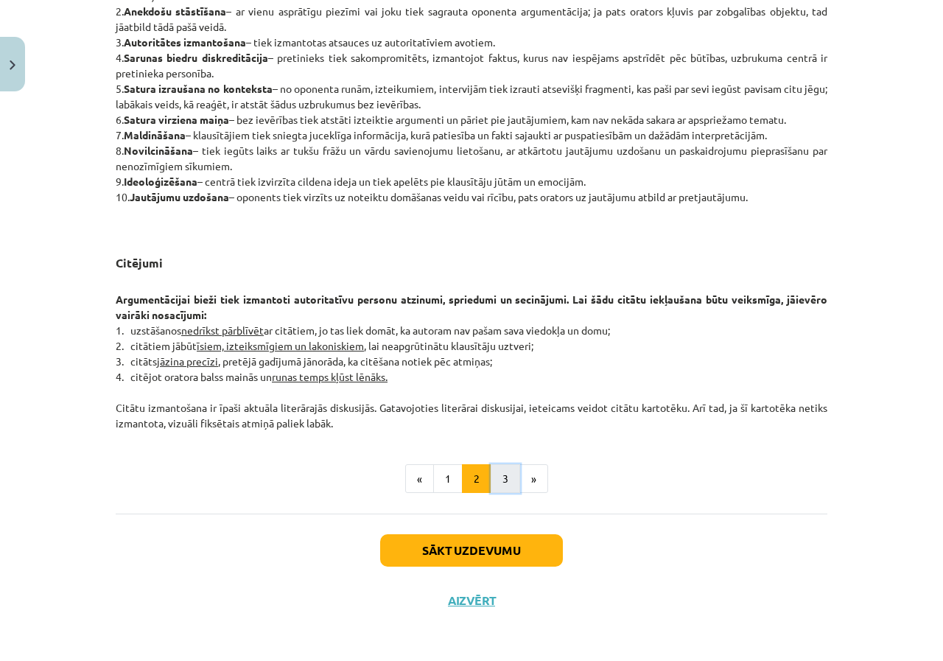
click at [494, 476] on button "3" at bounding box center [505, 478] width 29 height 29
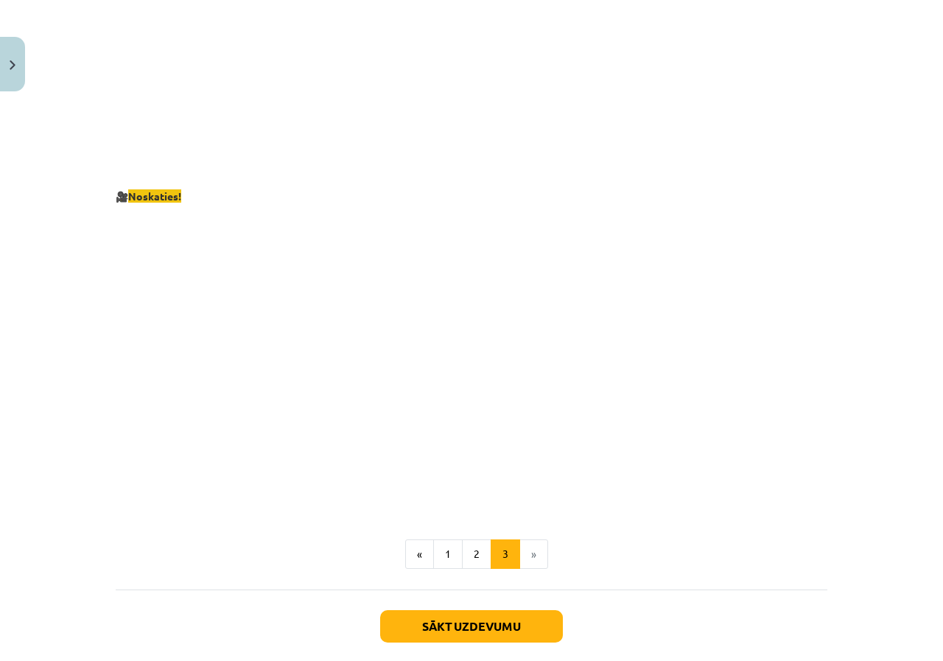
scroll to position [2621, 0]
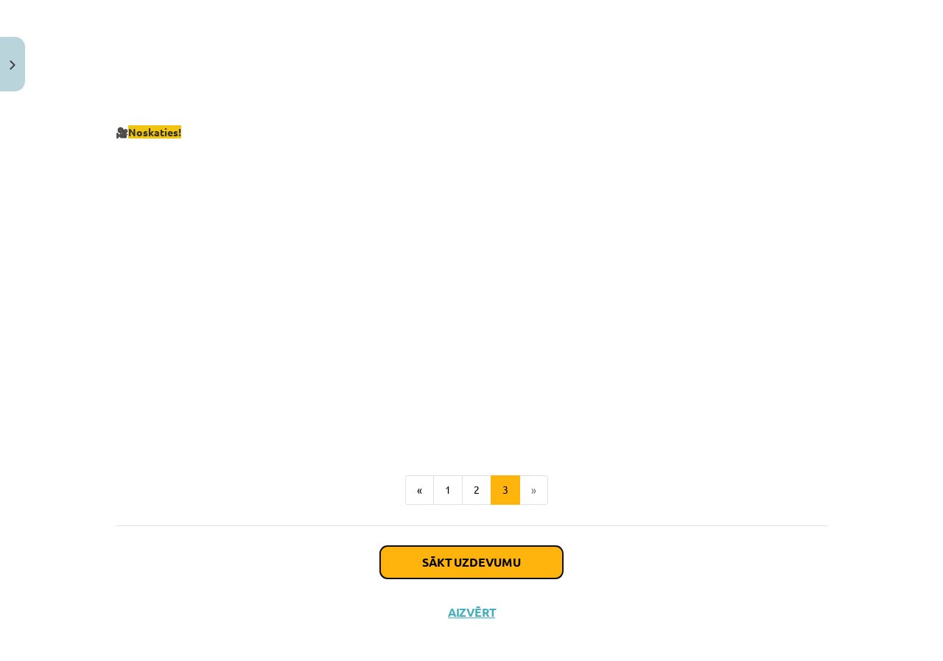
click at [502, 546] on button "Sākt uzdevumu" at bounding box center [471, 562] width 183 height 32
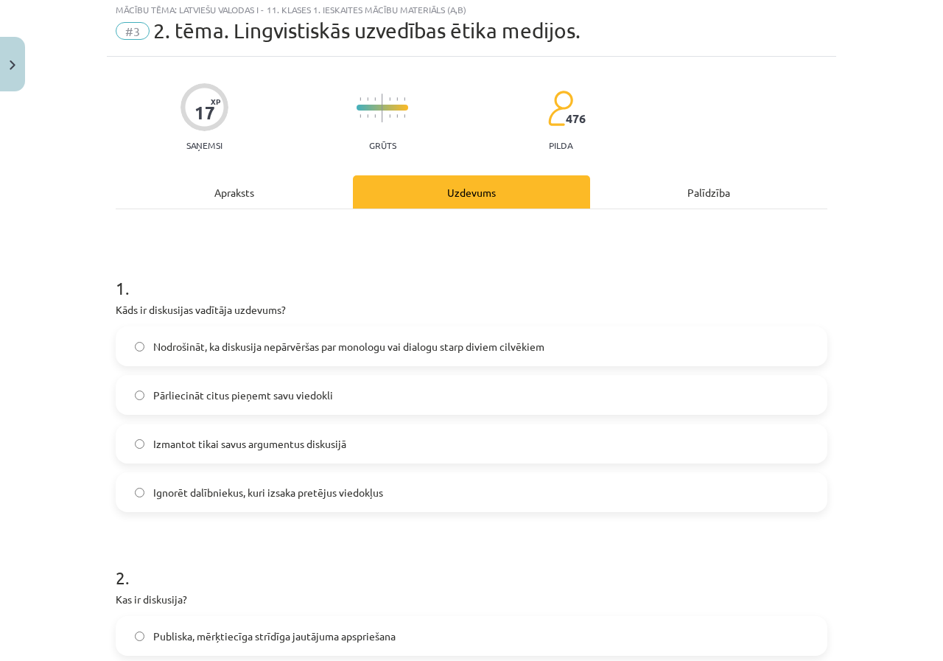
scroll to position [37, 0]
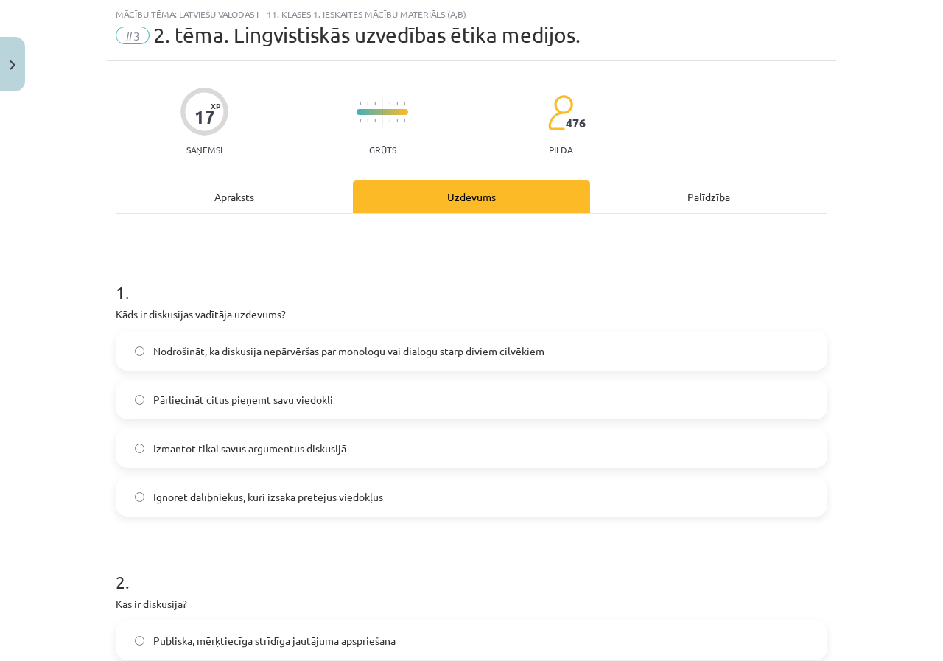
click at [443, 353] on span "Nodrošināt, ka diskusija nepārvēršas par monologu vai dialogu starp diviem cilv…" at bounding box center [348, 350] width 391 height 15
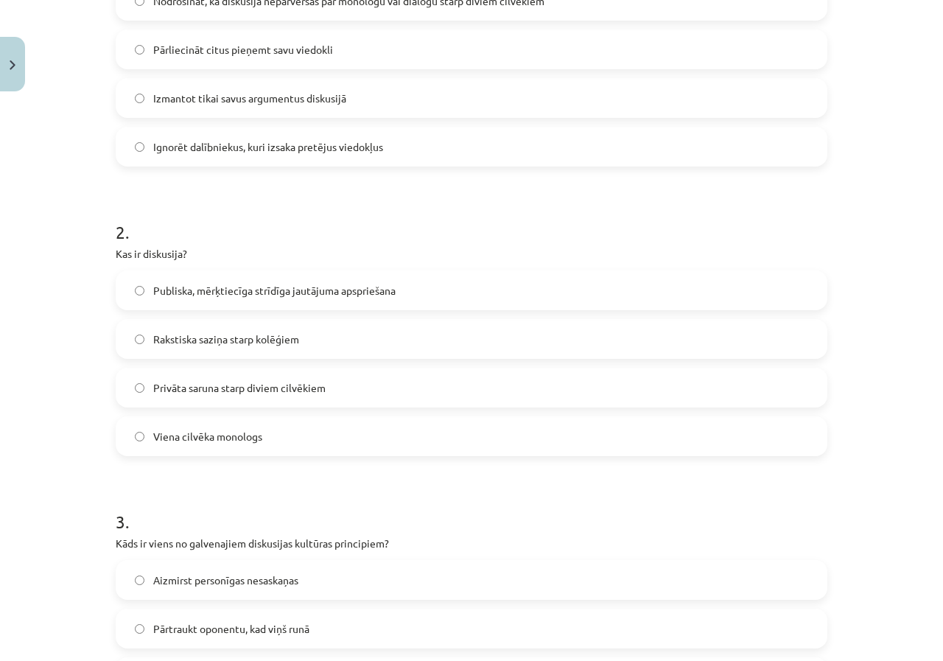
scroll to position [439, 0]
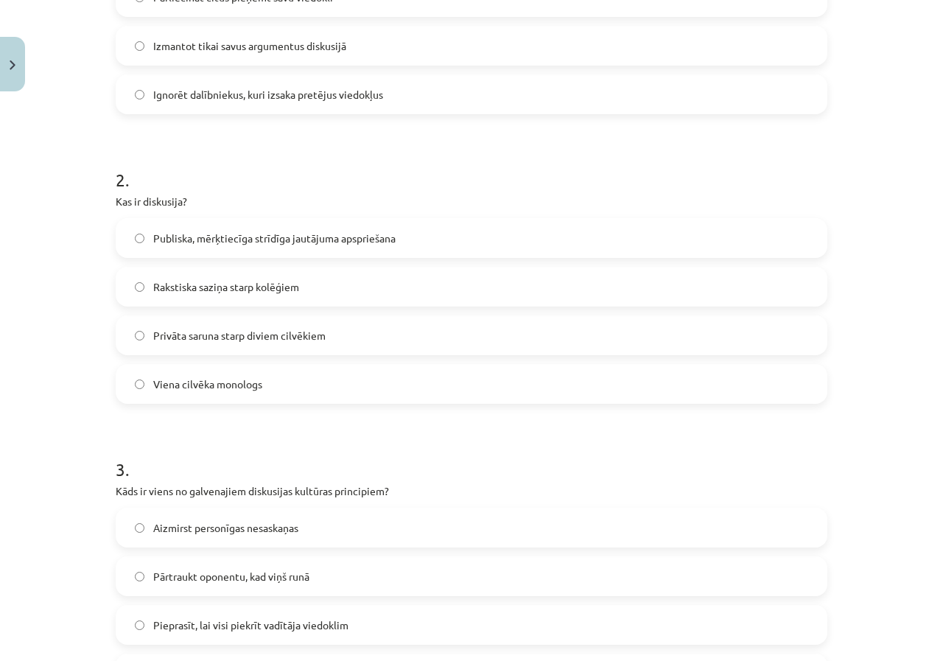
click at [311, 240] on span "Publiska, mērķtiecīga strīdīga jautājuma apspriešana" at bounding box center [274, 238] width 242 height 15
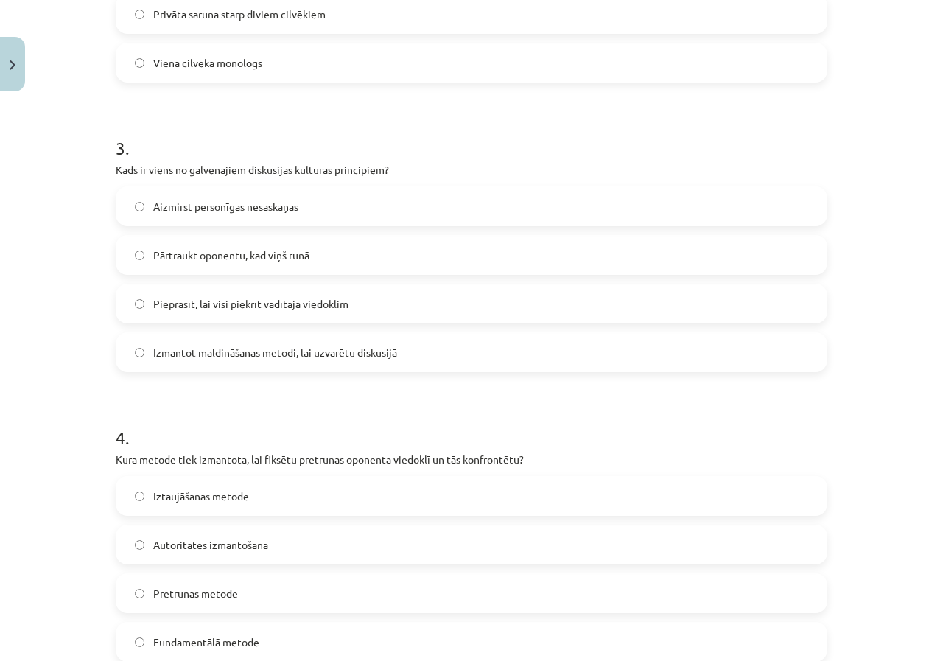
scroll to position [774, 0]
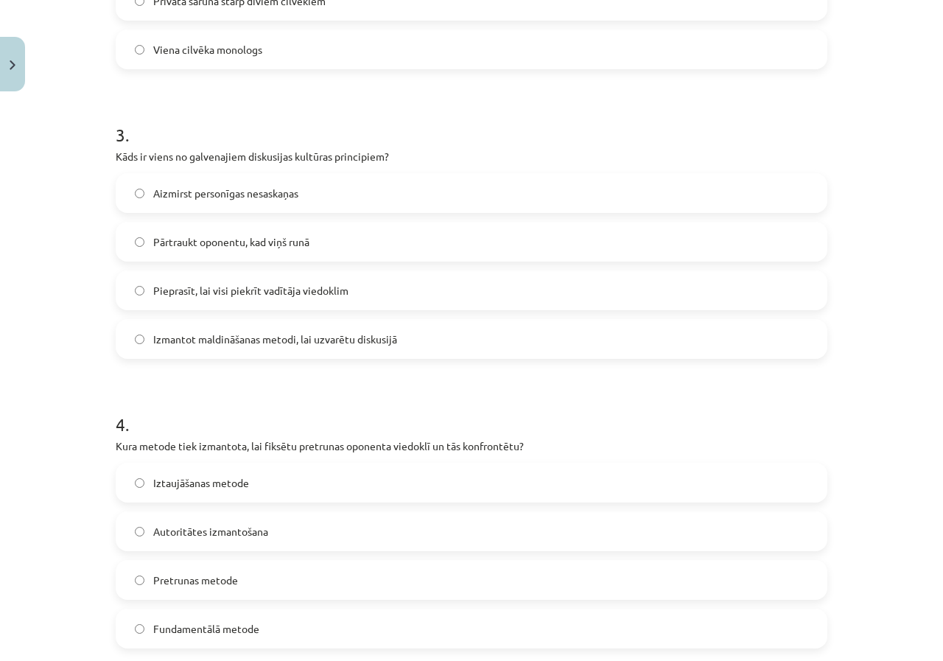
click at [236, 292] on span "Pieprasīt, lai visi piekrīt vadītāja viedoklim" at bounding box center [250, 290] width 195 height 15
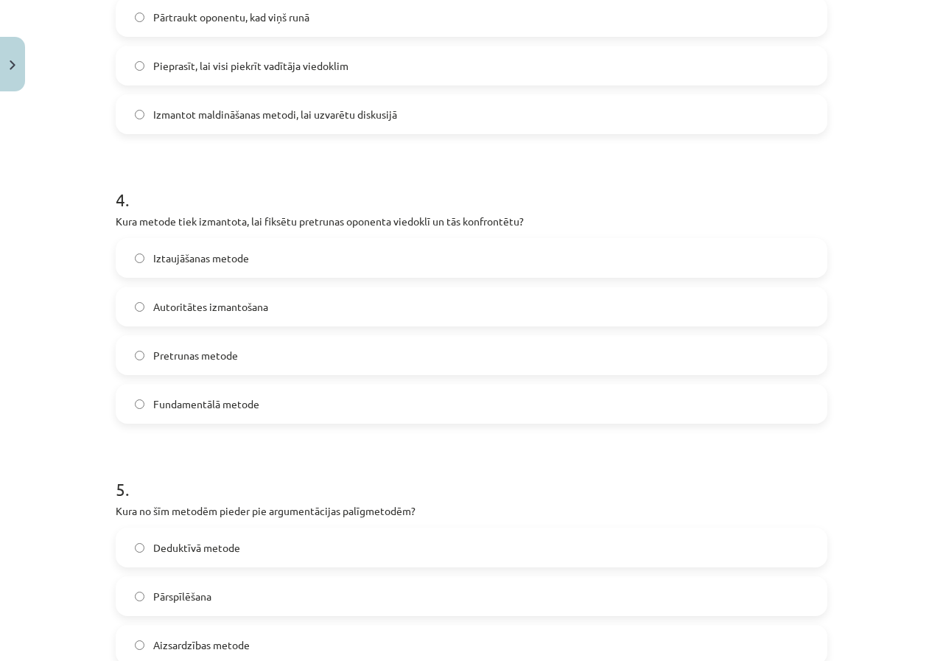
scroll to position [1023, 0]
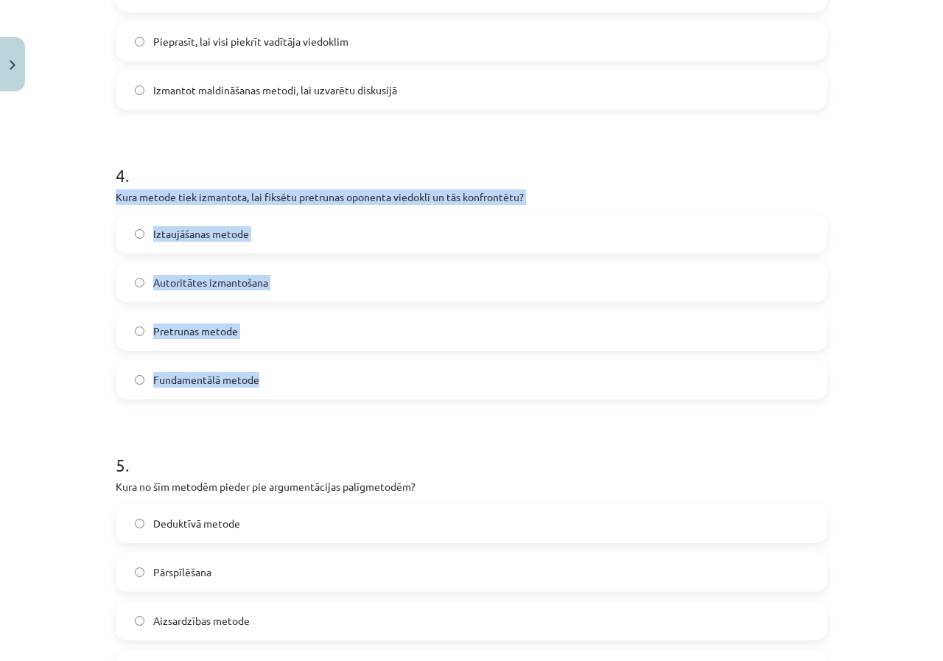
drag, startPoint x: 112, startPoint y: 194, endPoint x: 486, endPoint y: 387, distance: 420.1
click at [486, 387] on div "4 . Kura metode tiek izmantota, lai fiksētu pretrunas oponenta viedoklī un tās …" at bounding box center [472, 269] width 712 height 260
copy div "Kura metode tiek izmantota, lai fiksētu pretrunas oponenta viedoklī un tās konf…"
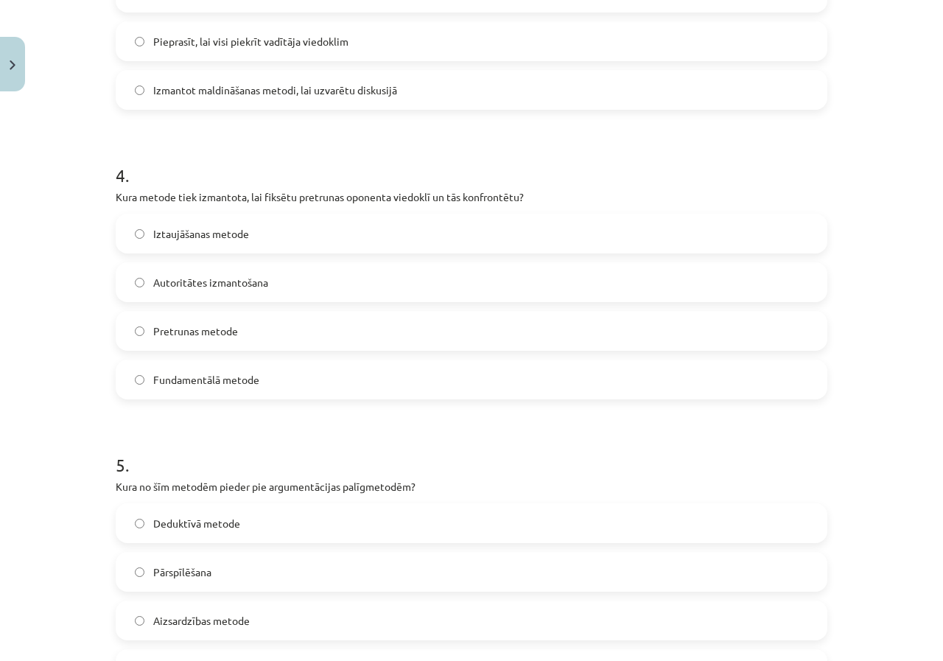
click at [240, 343] on label "Pretrunas metode" at bounding box center [471, 330] width 709 height 37
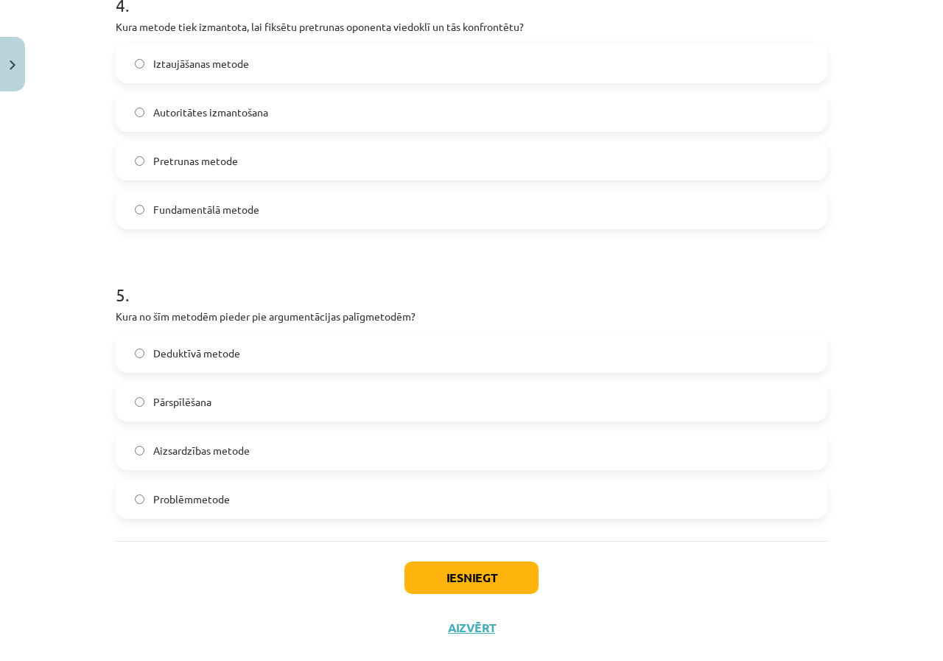
scroll to position [1202, 0]
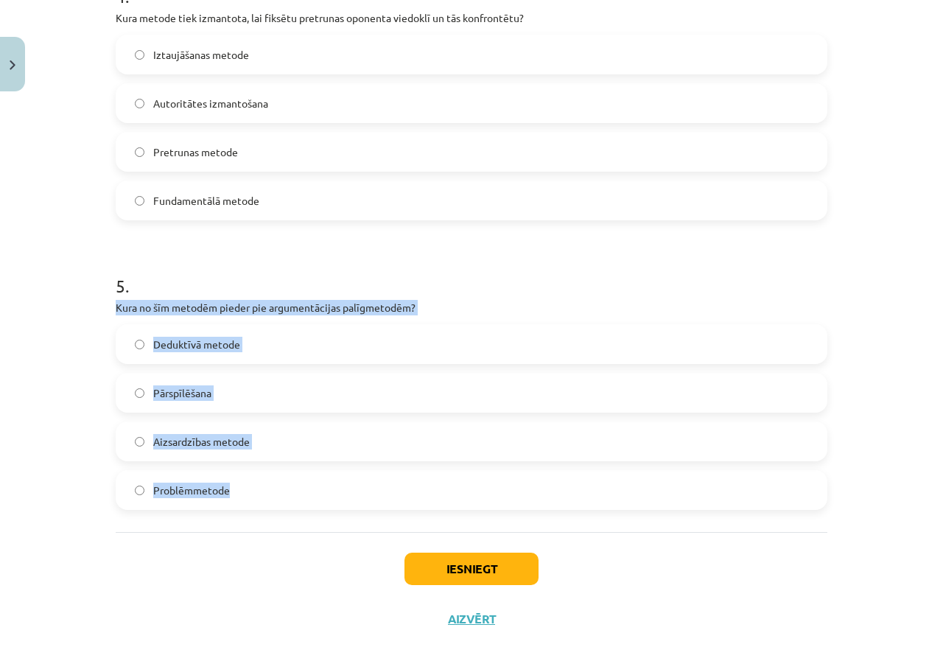
drag, startPoint x: 107, startPoint y: 303, endPoint x: 352, endPoint y: 488, distance: 307.2
copy div "Kura no šīm metodēm pieder pie argumentācijas palīgmetodēm? Deduktīvā metode Pā…"
click at [178, 395] on span "Pārspīlēšana" at bounding box center [182, 392] width 58 height 15
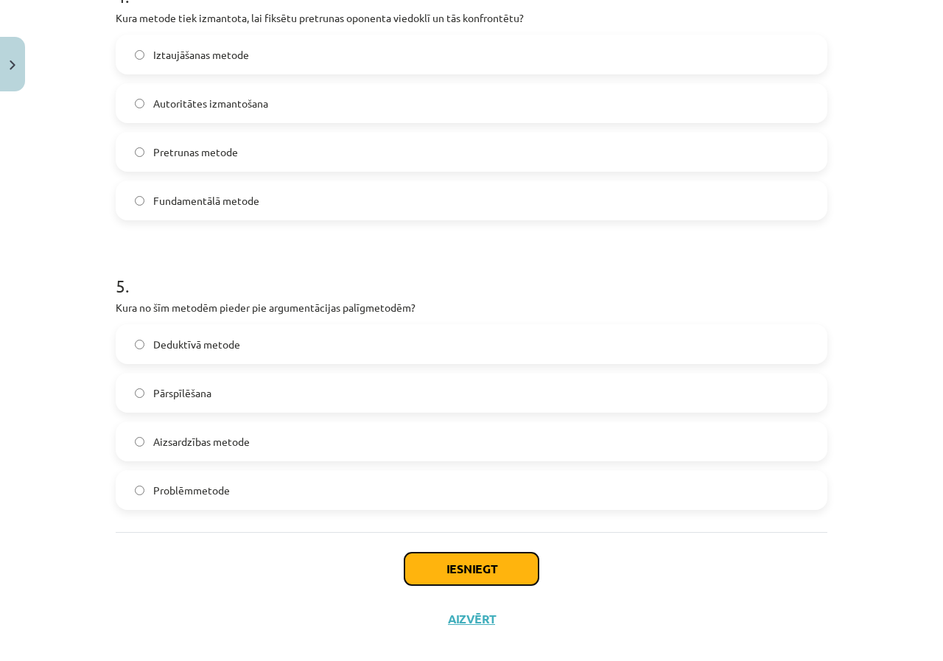
click at [484, 577] on button "Iesniegt" at bounding box center [471, 569] width 134 height 32
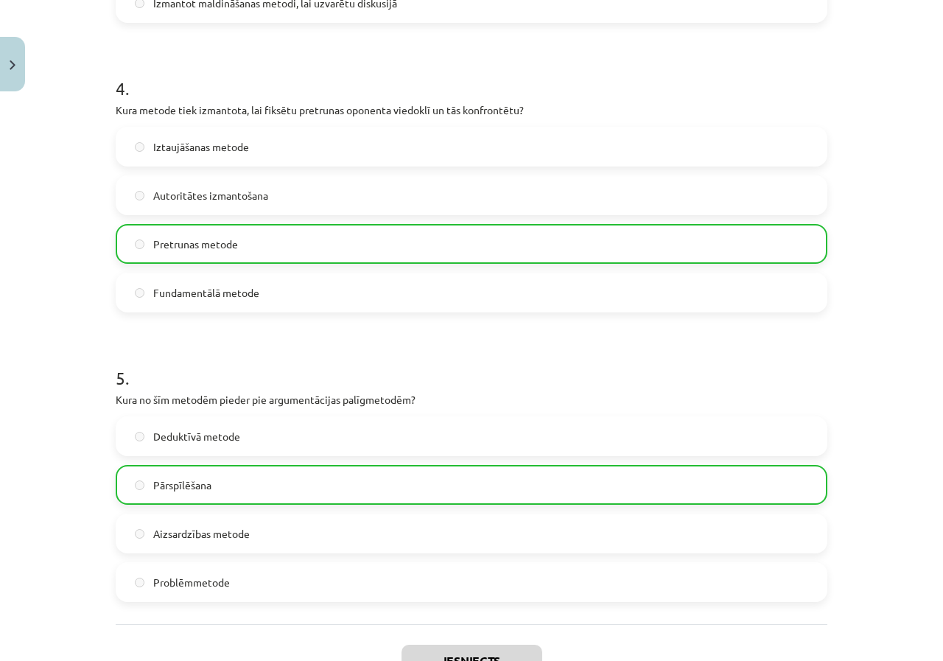
scroll to position [1269, 0]
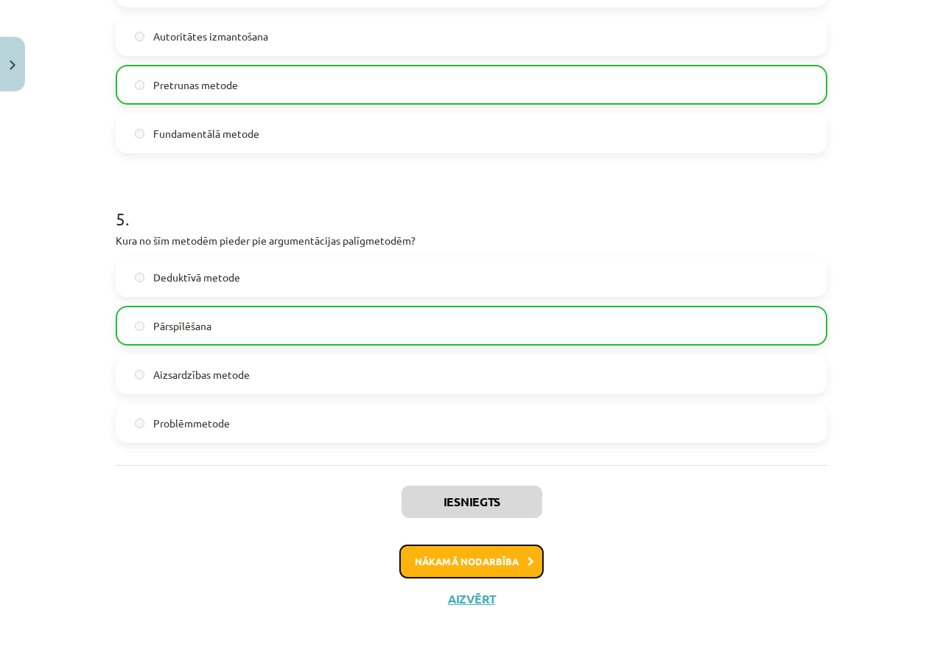
click at [502, 565] on button "Nākamā nodarbība" at bounding box center [471, 561] width 144 height 34
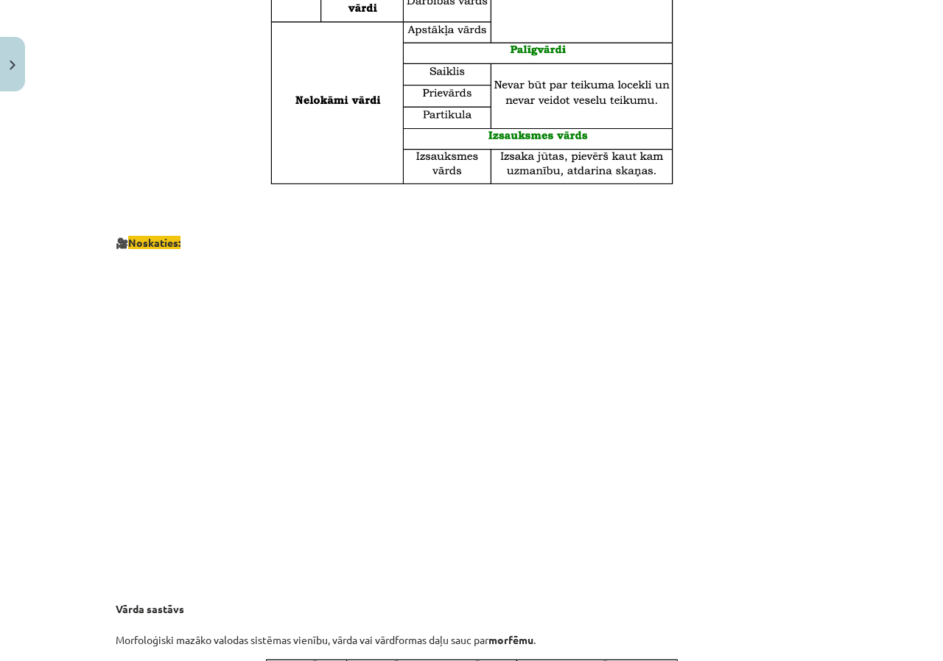
scroll to position [761, 0]
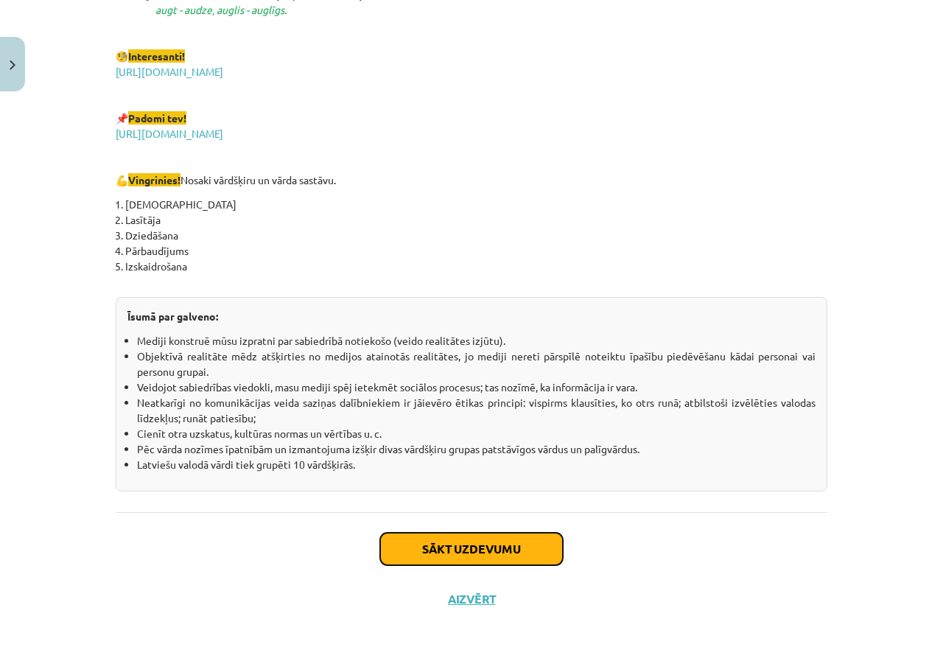
click at [514, 555] on button "Sākt uzdevumu" at bounding box center [471, 549] width 183 height 32
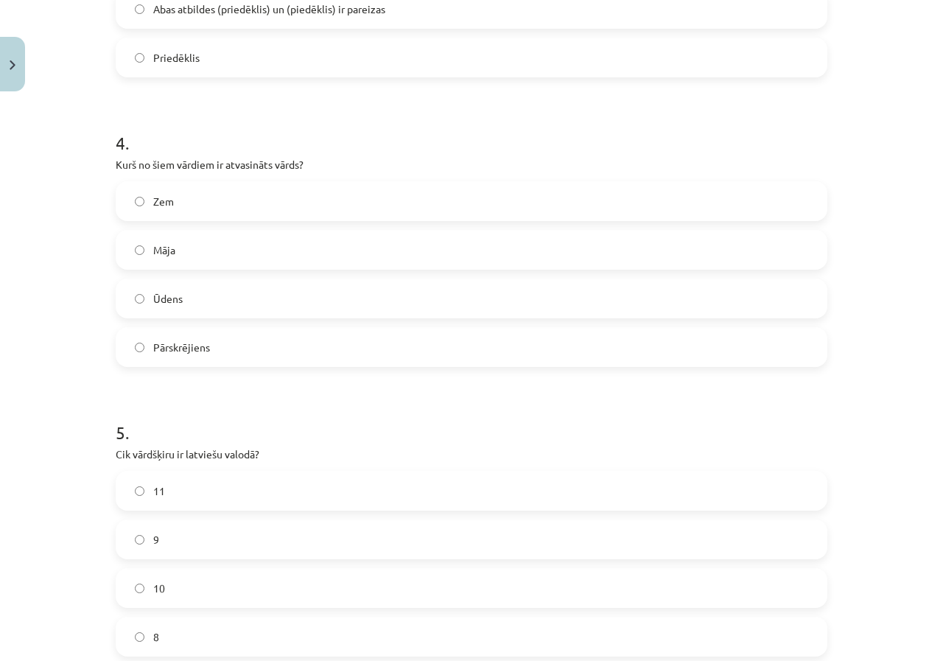
scroll to position [1221, 0]
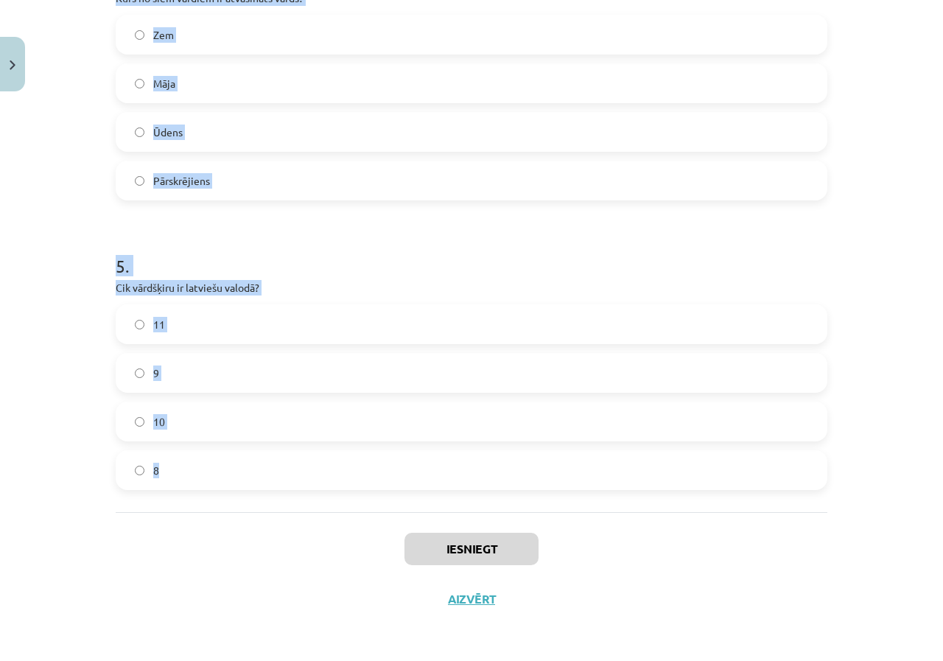
drag, startPoint x: 97, startPoint y: 290, endPoint x: 337, endPoint y: 455, distance: 291.0
click at [337, 455] on div "Mācību tēma: Latviešu valodas i - 11. klases 1. ieskaites mācību materiāls (a,b…" at bounding box center [471, 330] width 943 height 661
copy form "1 . Kurš no šiem nav morfoloģijas pētījumu objekts? Vārdu formas Vārda sastāvs …"
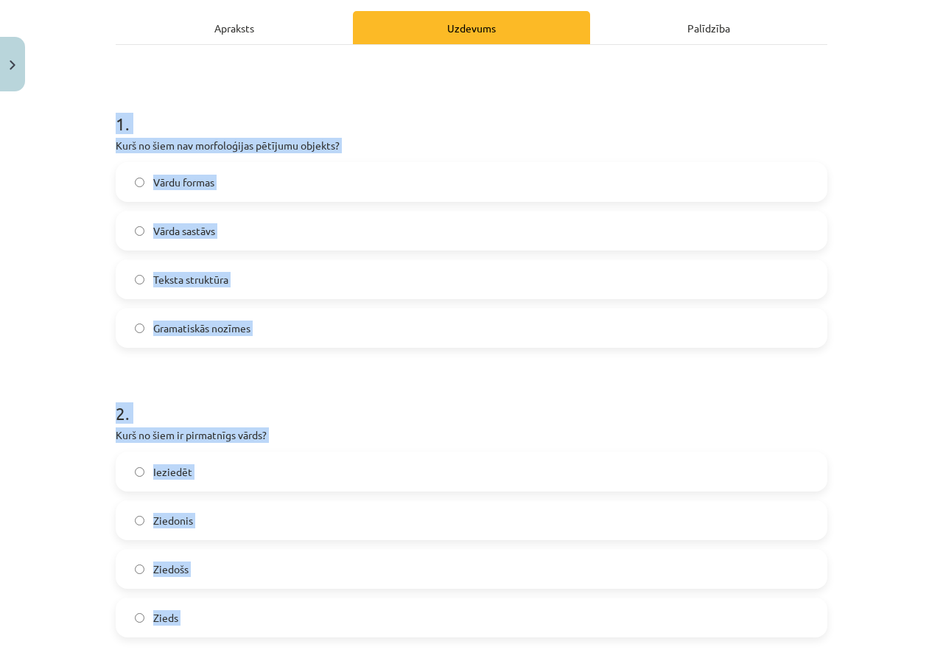
scroll to position [170, 0]
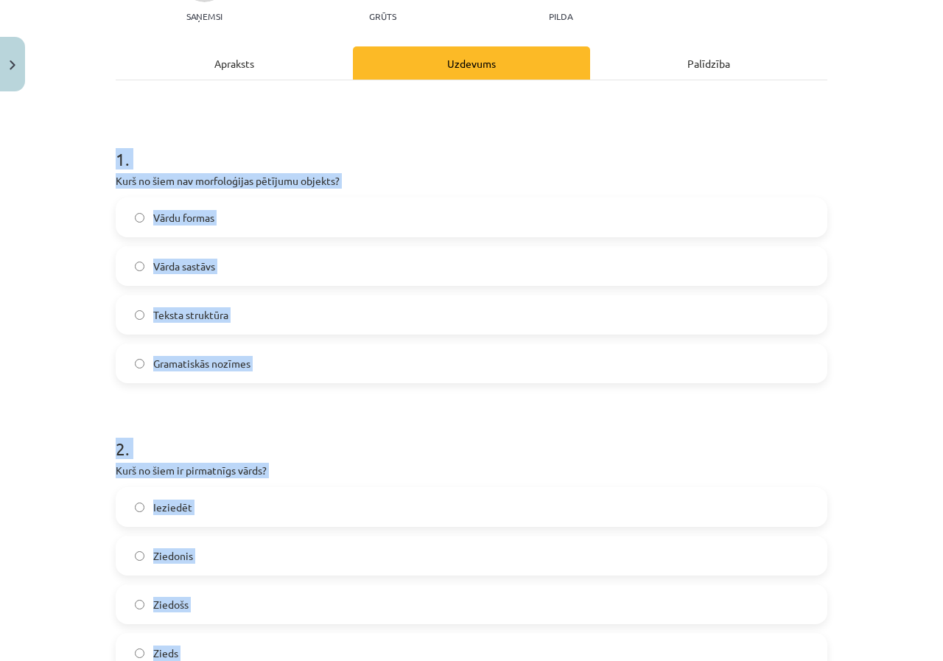
click at [204, 315] on span "Teksta struktūra" at bounding box center [190, 314] width 75 height 15
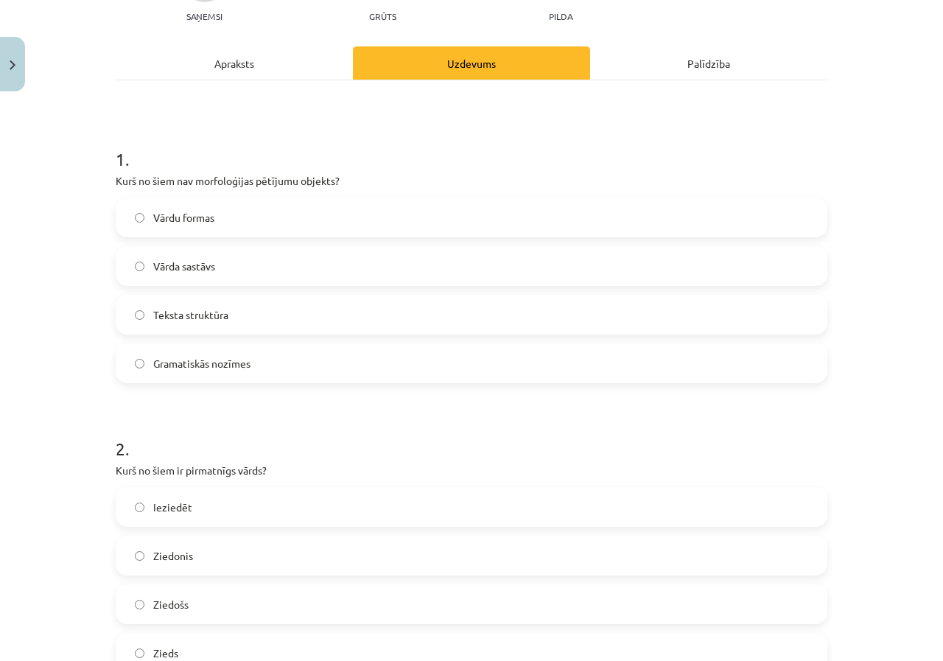
scroll to position [450, 0]
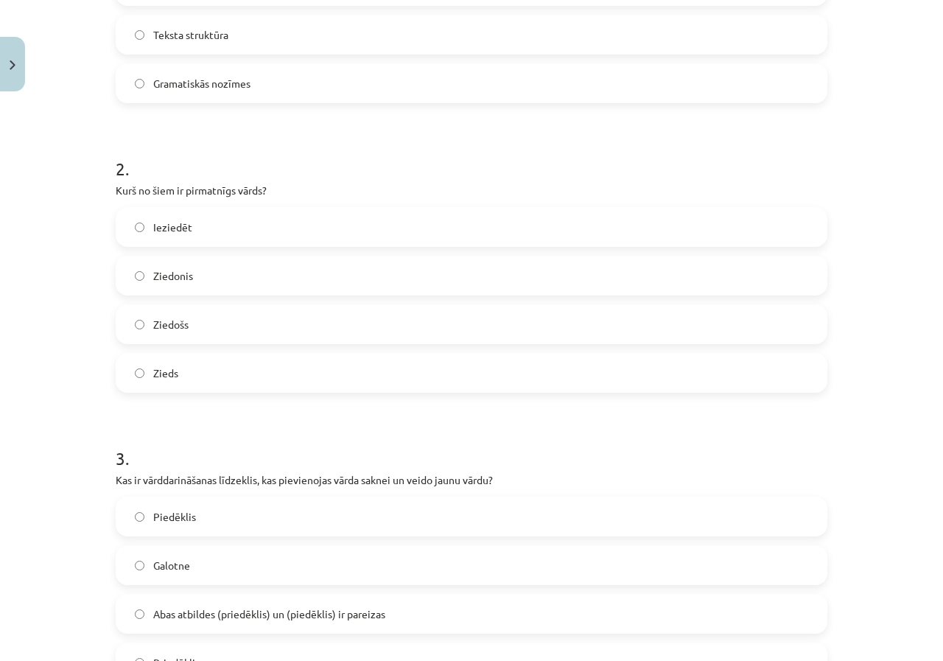
click at [172, 375] on span "Zieds" at bounding box center [165, 372] width 25 height 15
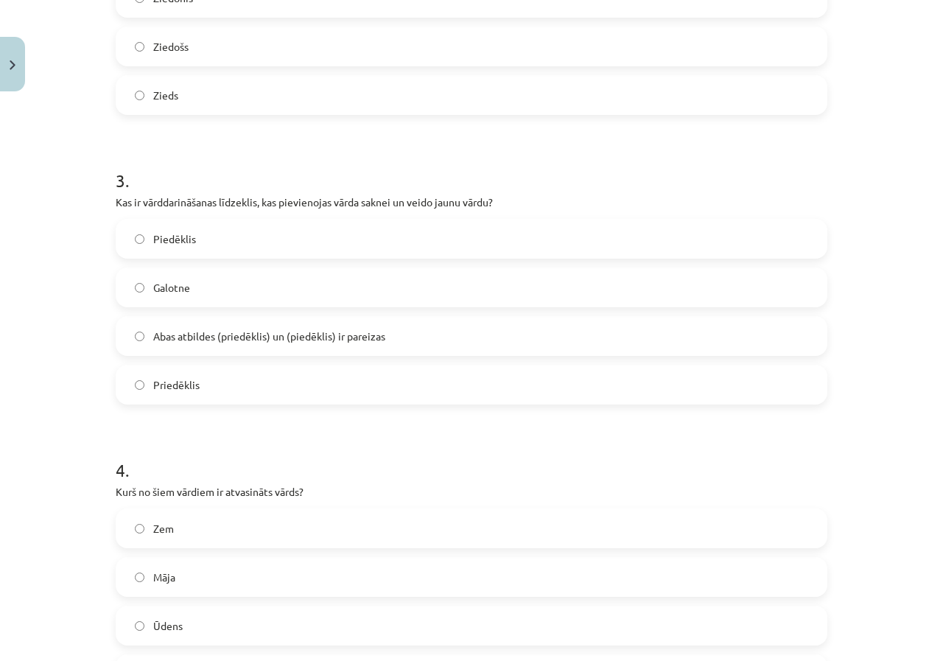
scroll to position [833, 0]
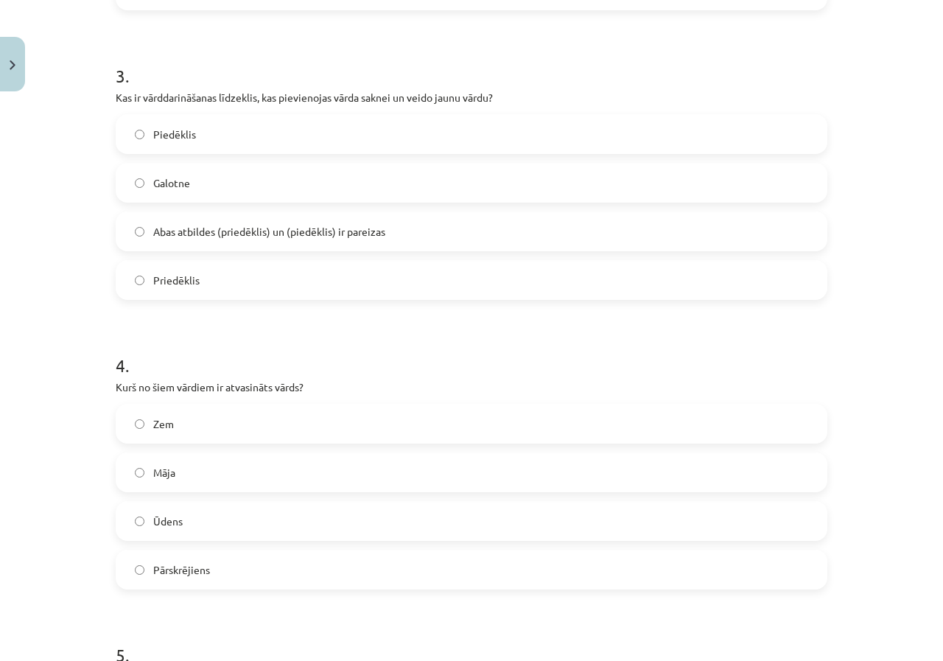
click at [164, 138] on span "Piedēklis" at bounding box center [174, 134] width 43 height 15
click at [256, 572] on label "Pārskrējiens" at bounding box center [471, 569] width 709 height 37
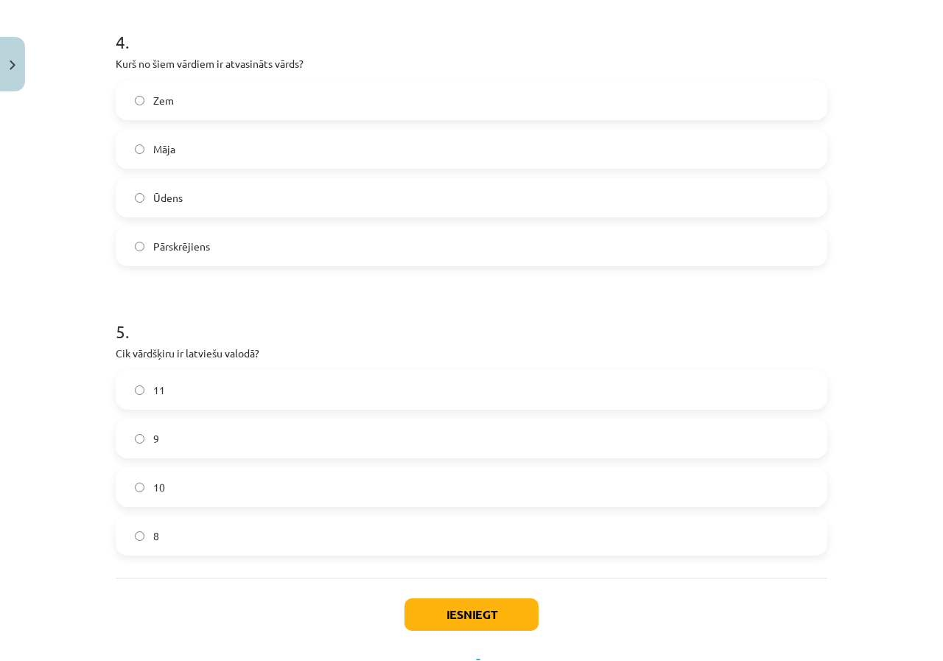
scroll to position [1185, 0]
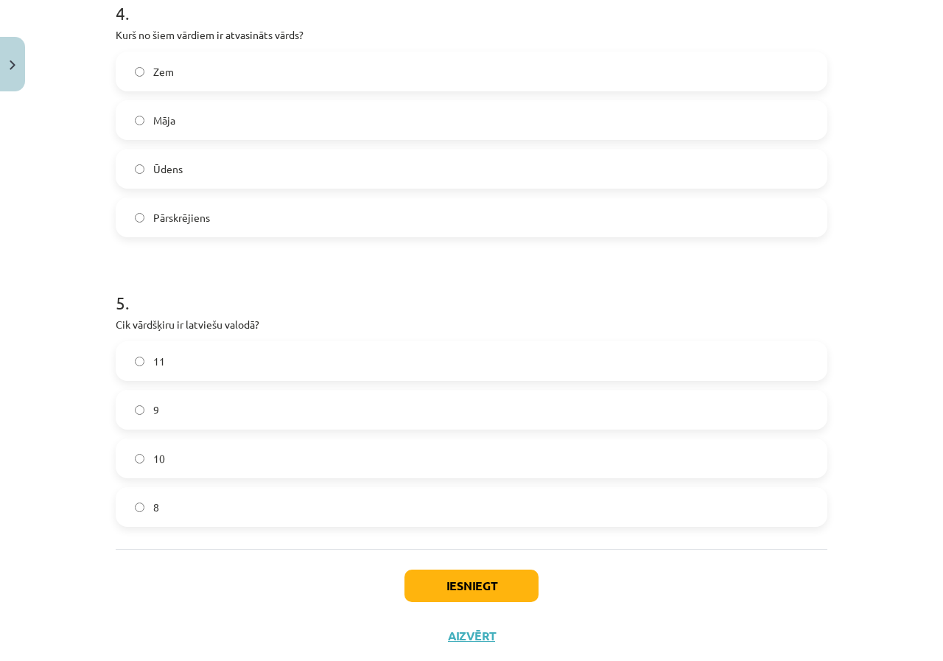
click at [167, 461] on label "10" at bounding box center [471, 458] width 709 height 37
click at [496, 591] on button "Iesniegt" at bounding box center [471, 585] width 134 height 32
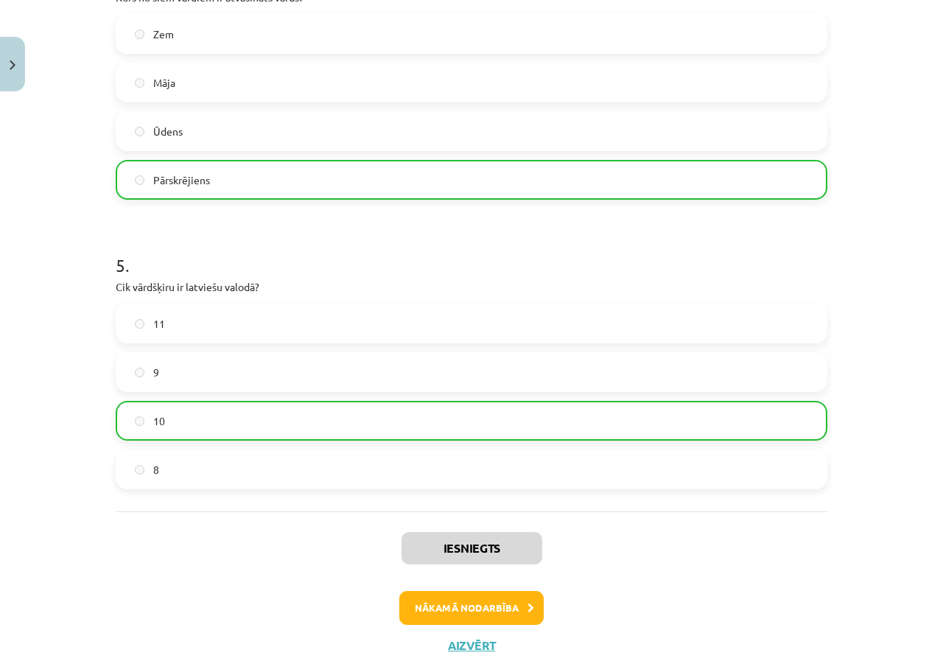
scroll to position [1164, 0]
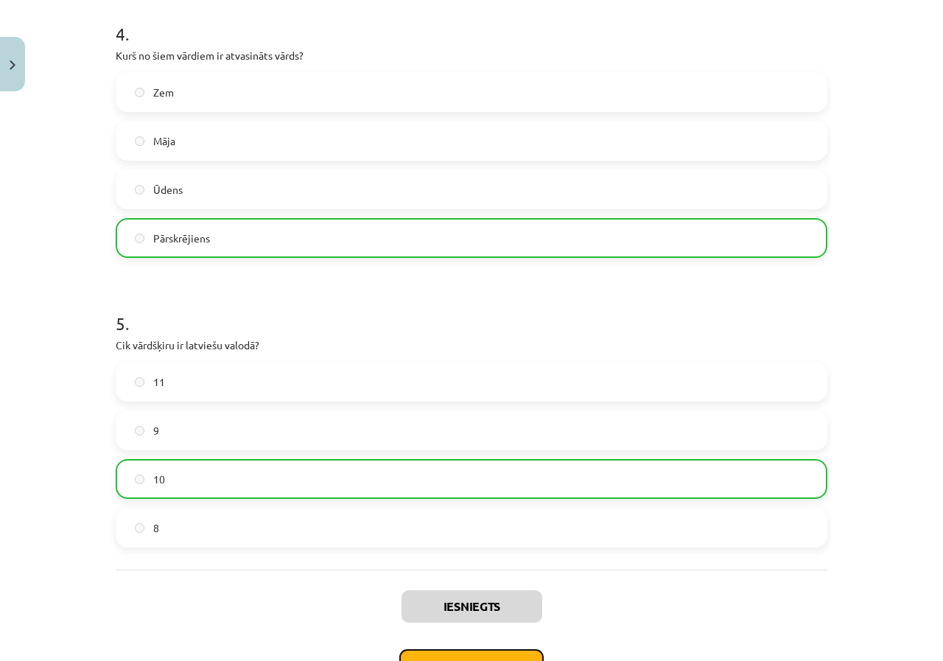
click at [489, 657] on button "Nākamā nodarbība" at bounding box center [471, 666] width 144 height 34
